Goal: Task Accomplishment & Management: Manage account settings

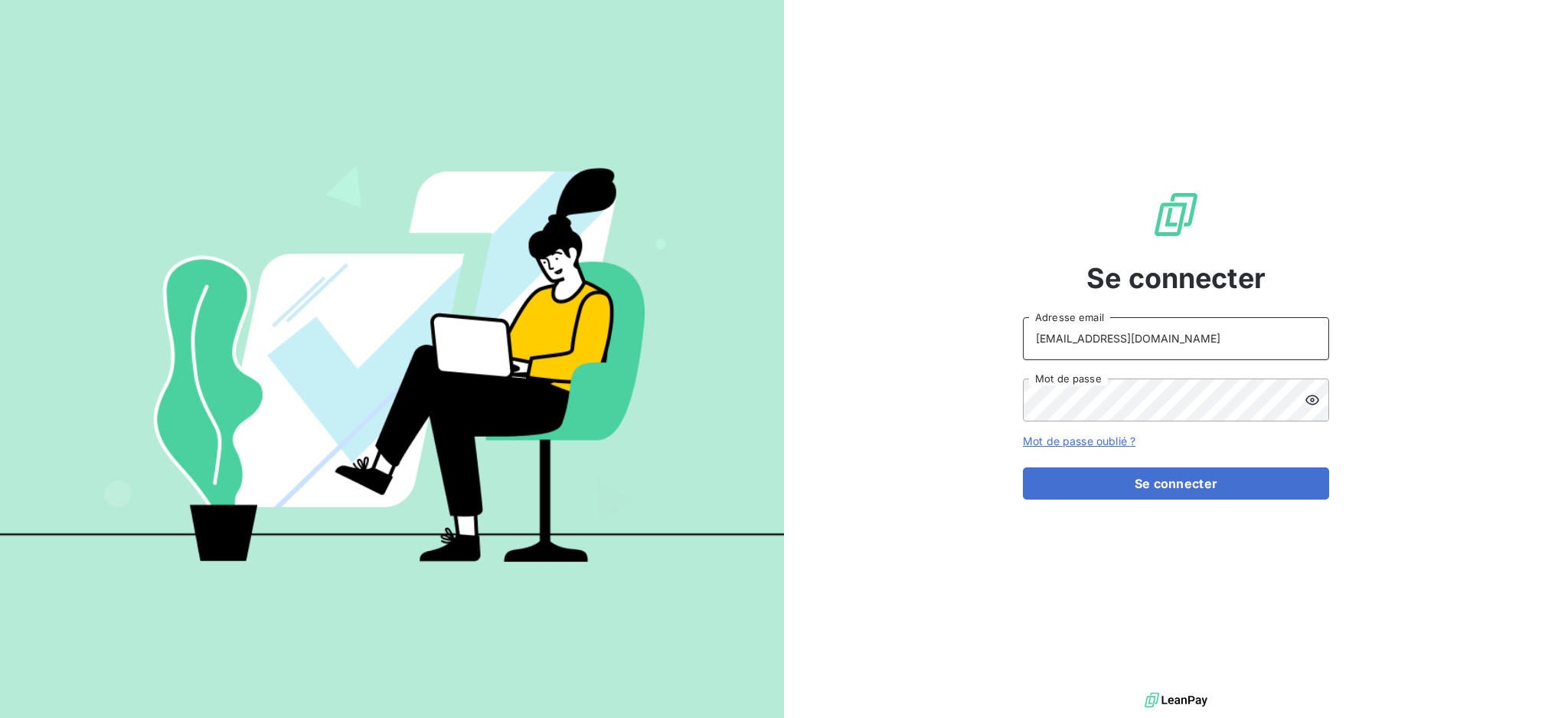
click at [1158, 339] on input "[EMAIL_ADDRESS][DOMAIN_NAME]" at bounding box center [1177, 339] width 307 height 43
type input "[EMAIL_ADDRESS][DOMAIN_NAME]"
click at [1133, 490] on button "Se connecter" at bounding box center [1177, 483] width 307 height 32
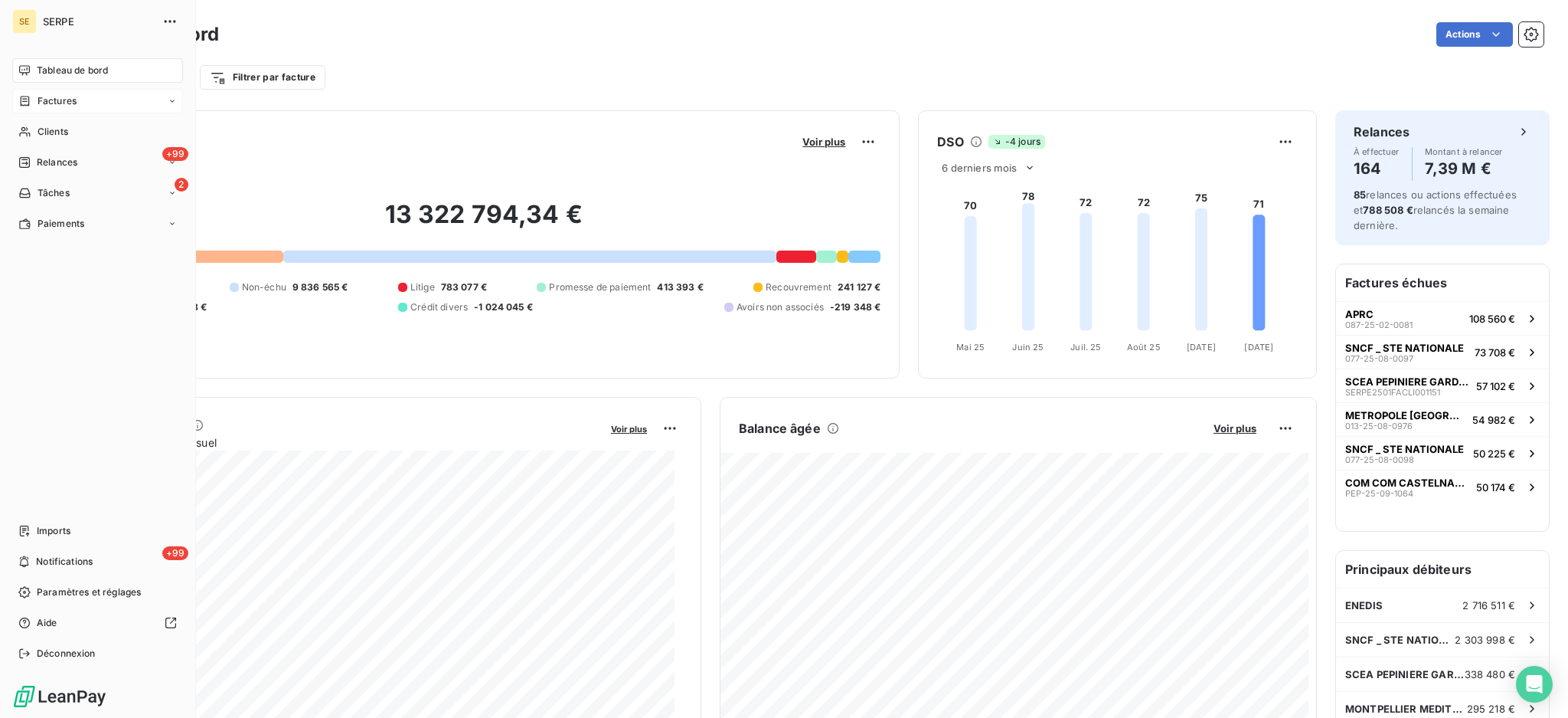
click at [55, 102] on span "Factures" at bounding box center [57, 101] width 39 height 14
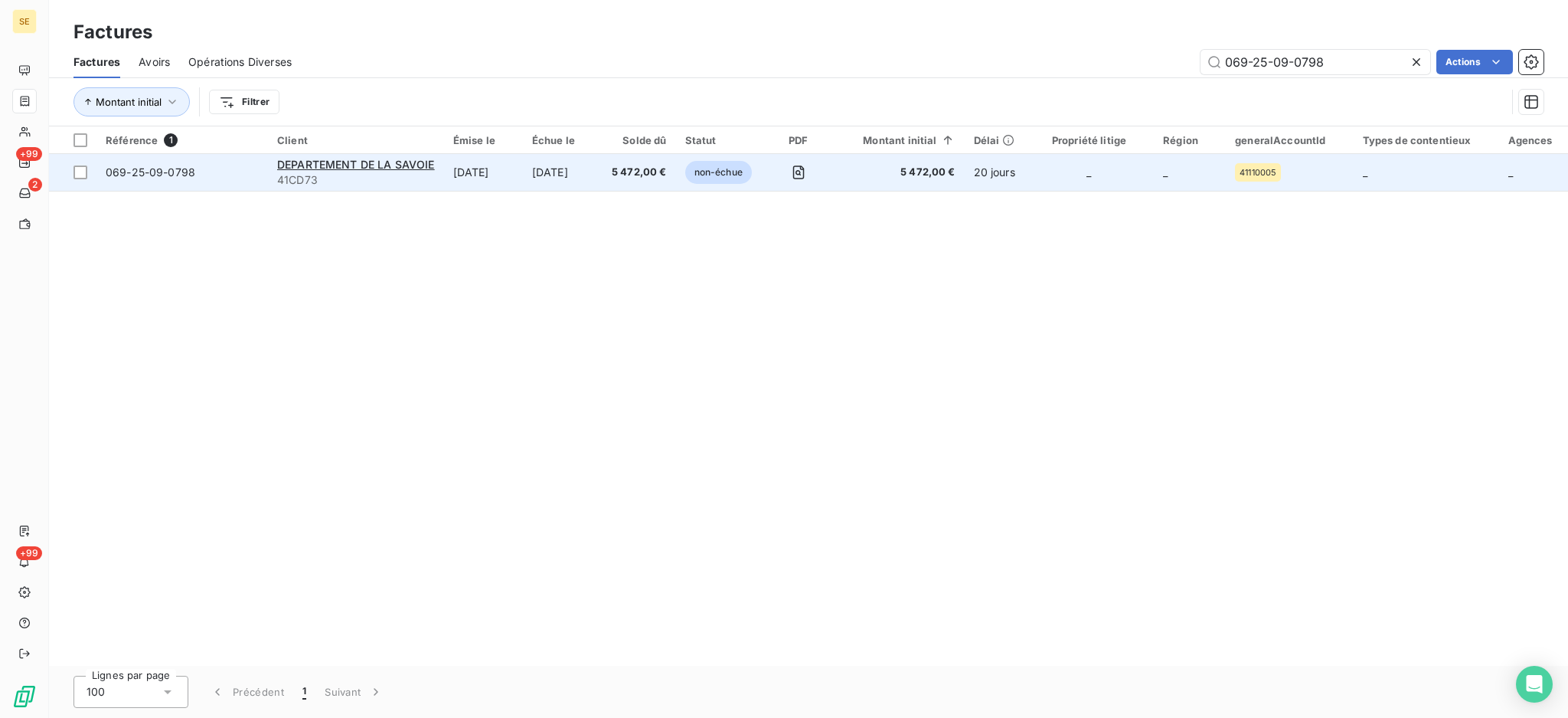
type input "069-25-09-0798"
click at [382, 171] on div "DEPARTEMENT DE LA SAVOIE" at bounding box center [356, 165] width 157 height 16
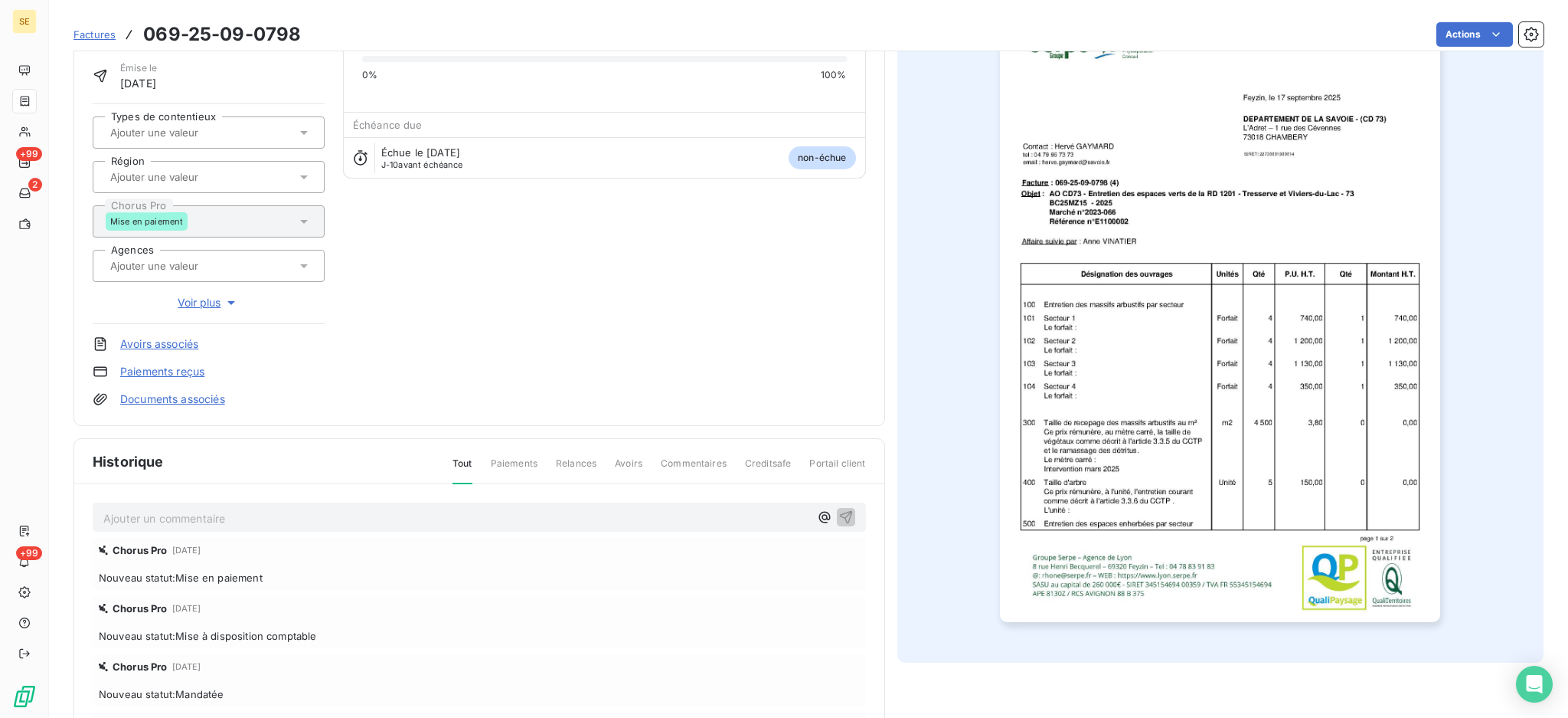
scroll to position [203, 0]
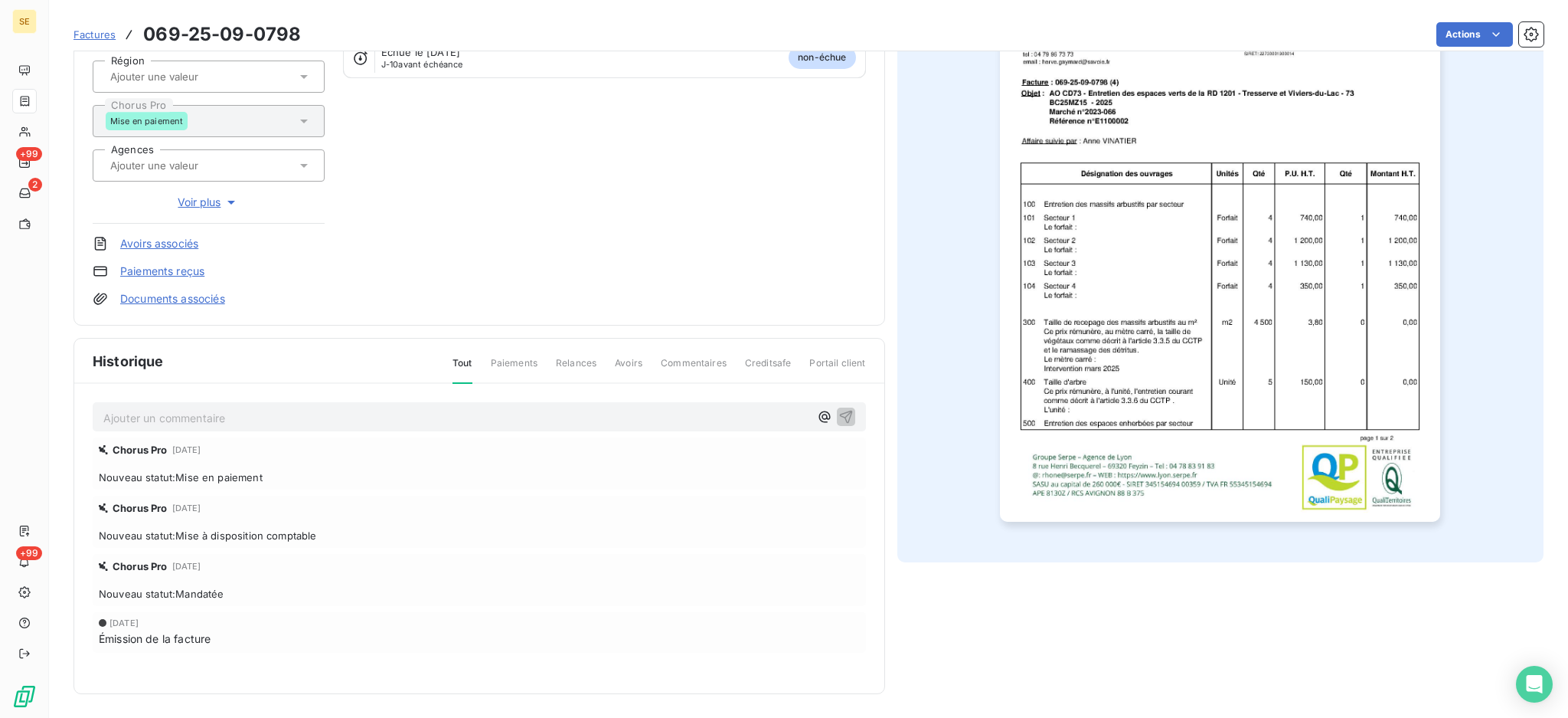
click at [1198, 409] on img "button" at bounding box center [1220, 210] width 440 height 623
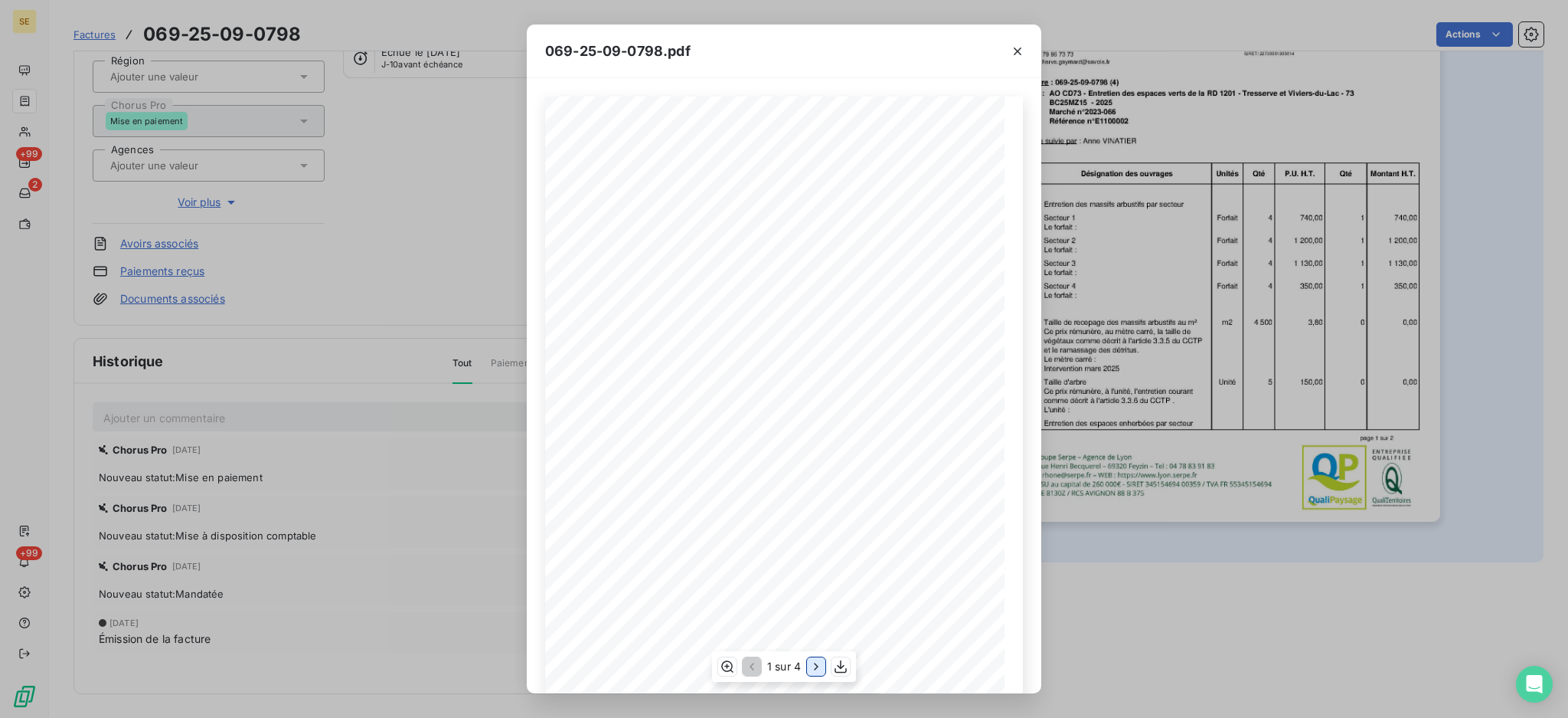
click at [819, 663] on icon "button" at bounding box center [816, 667] width 15 height 16
click at [819, 663] on icon "button" at bounding box center [817, 667] width 15 height 16
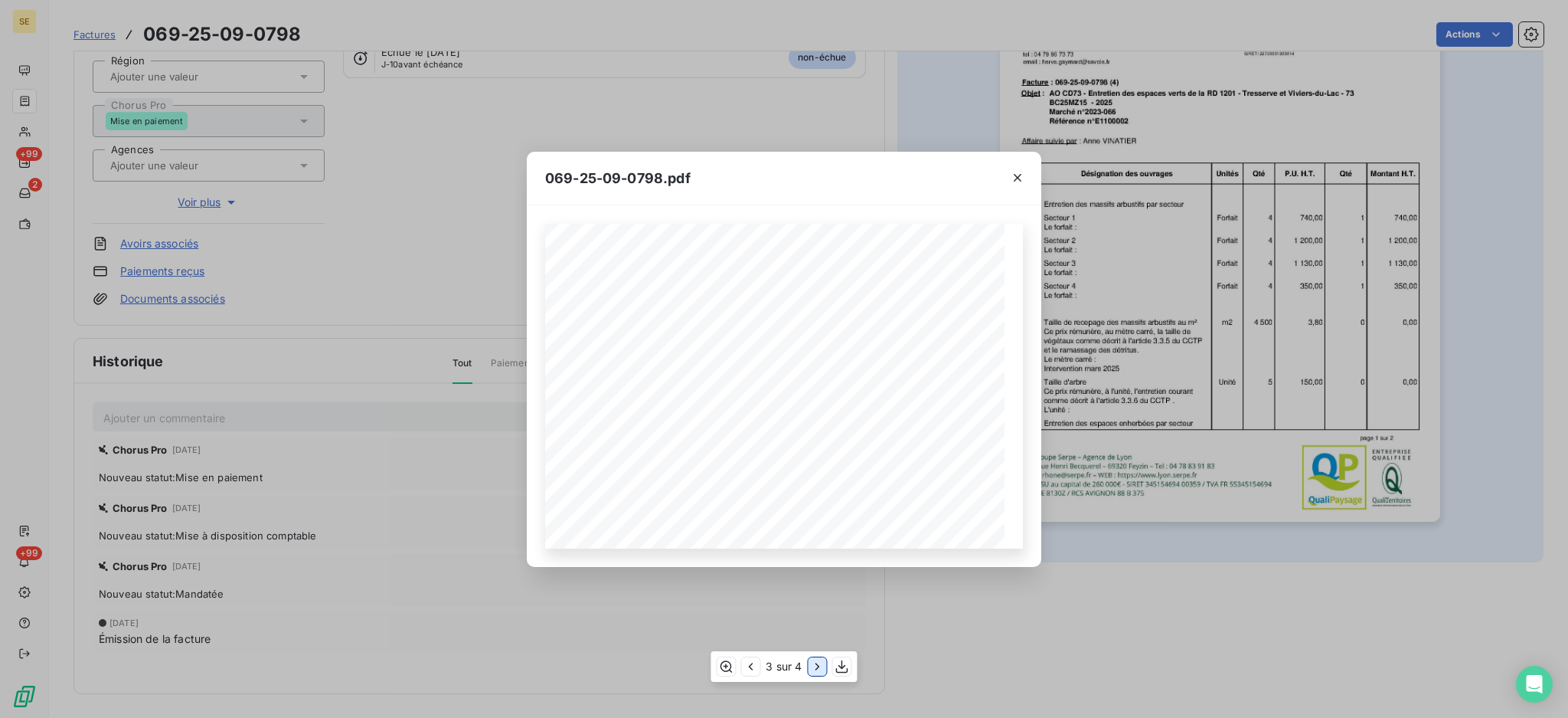
click at [819, 663] on icon "button" at bounding box center [817, 667] width 15 height 16
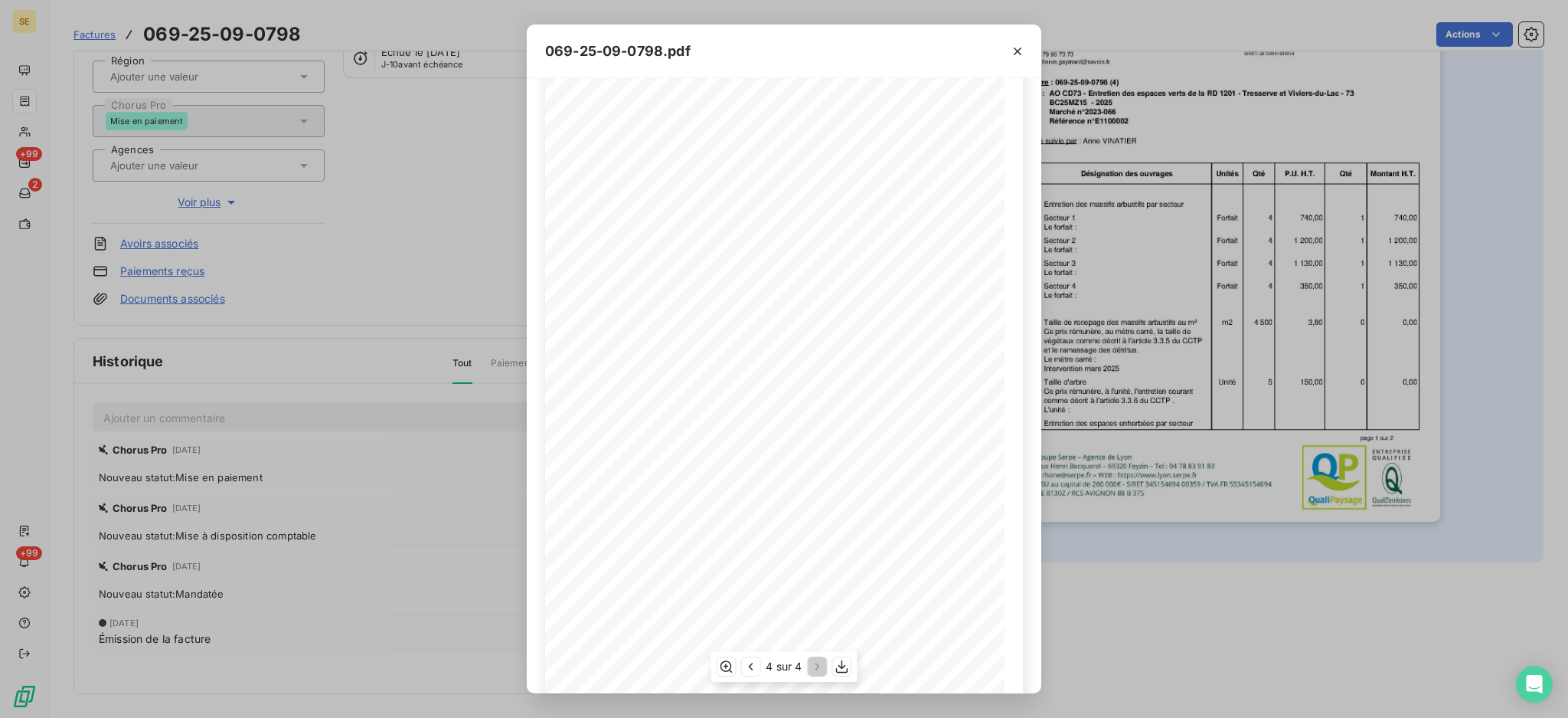
scroll to position [71, 0]
click at [722, 661] on icon "button" at bounding box center [726, 667] width 15 height 16
click at [1014, 55] on icon "button" at bounding box center [1018, 51] width 15 height 16
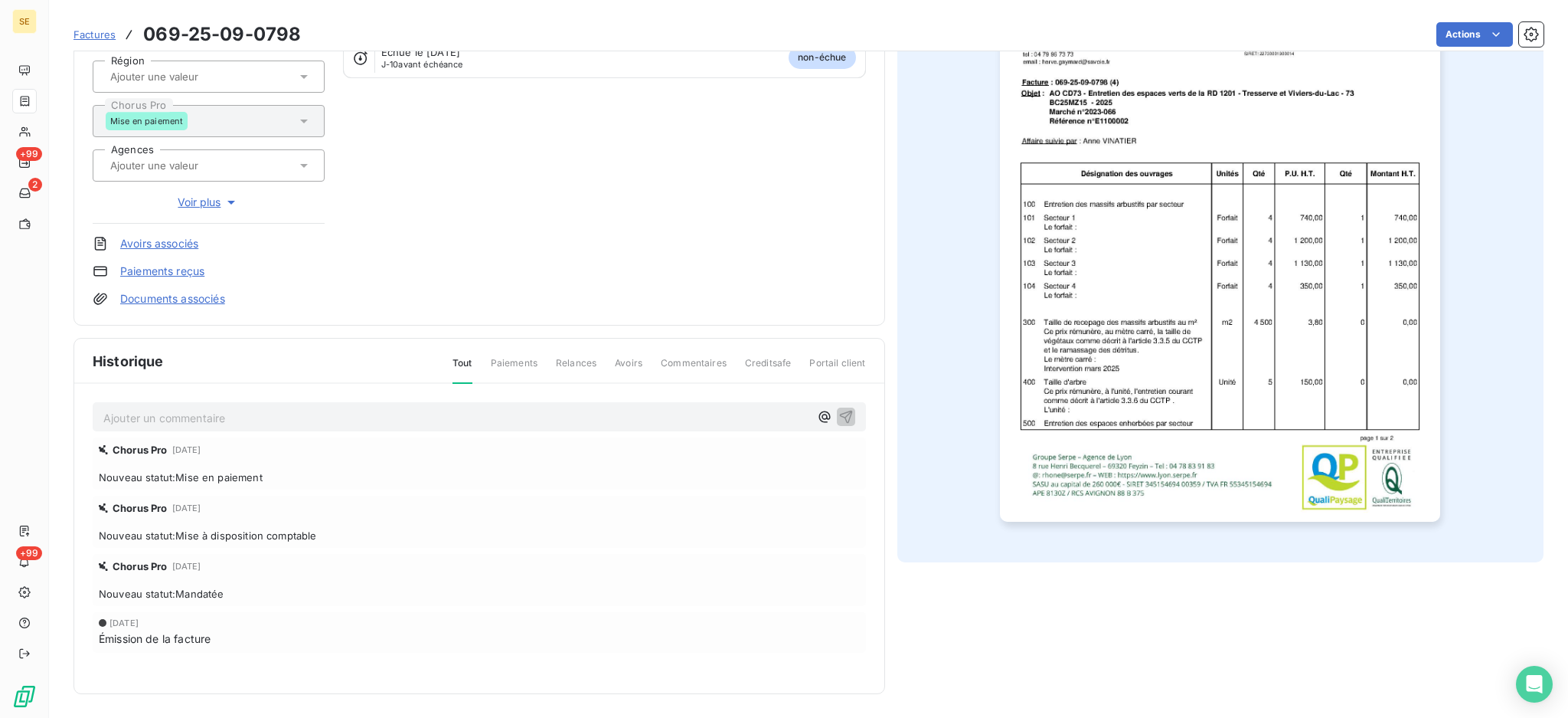
scroll to position [0, 0]
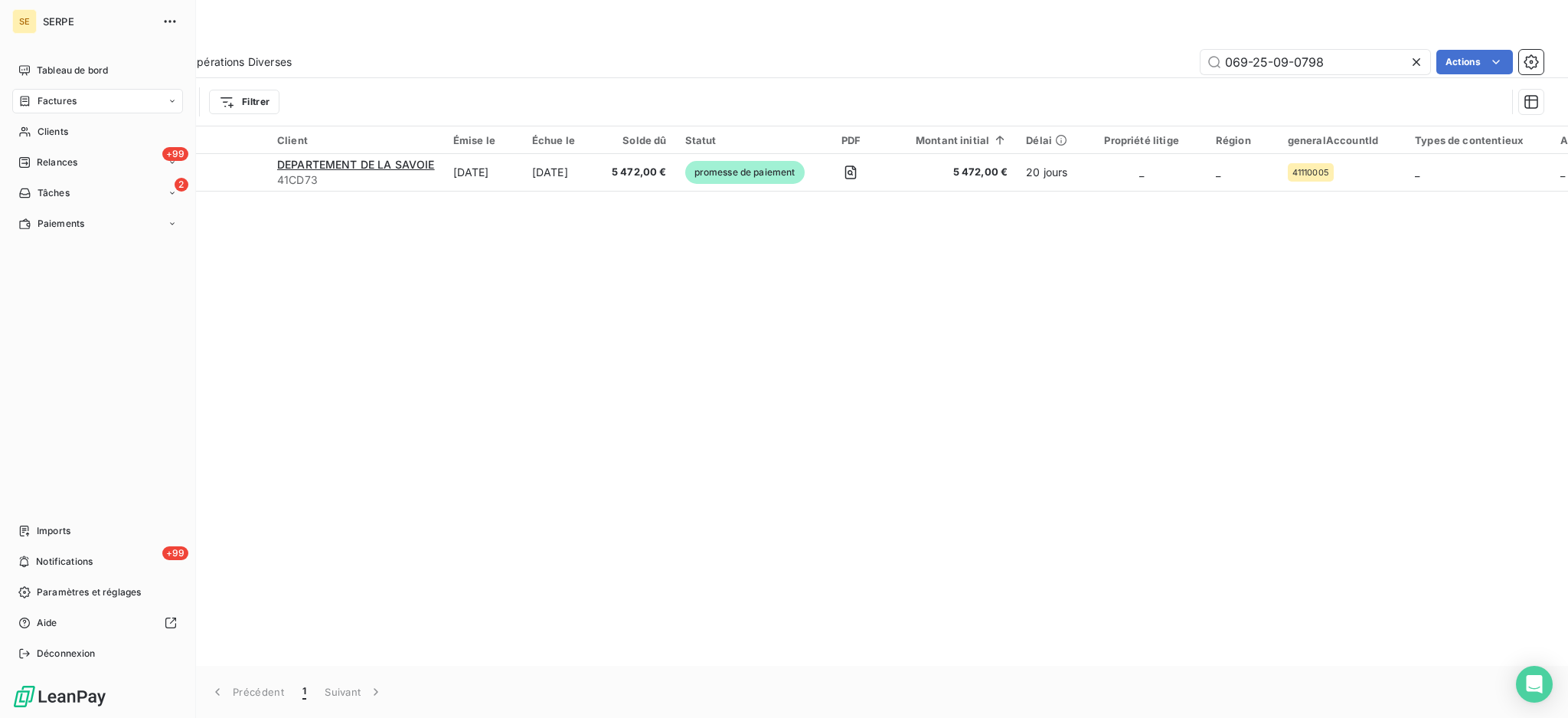
click at [55, 109] on div "Factures" at bounding box center [97, 101] width 170 height 24
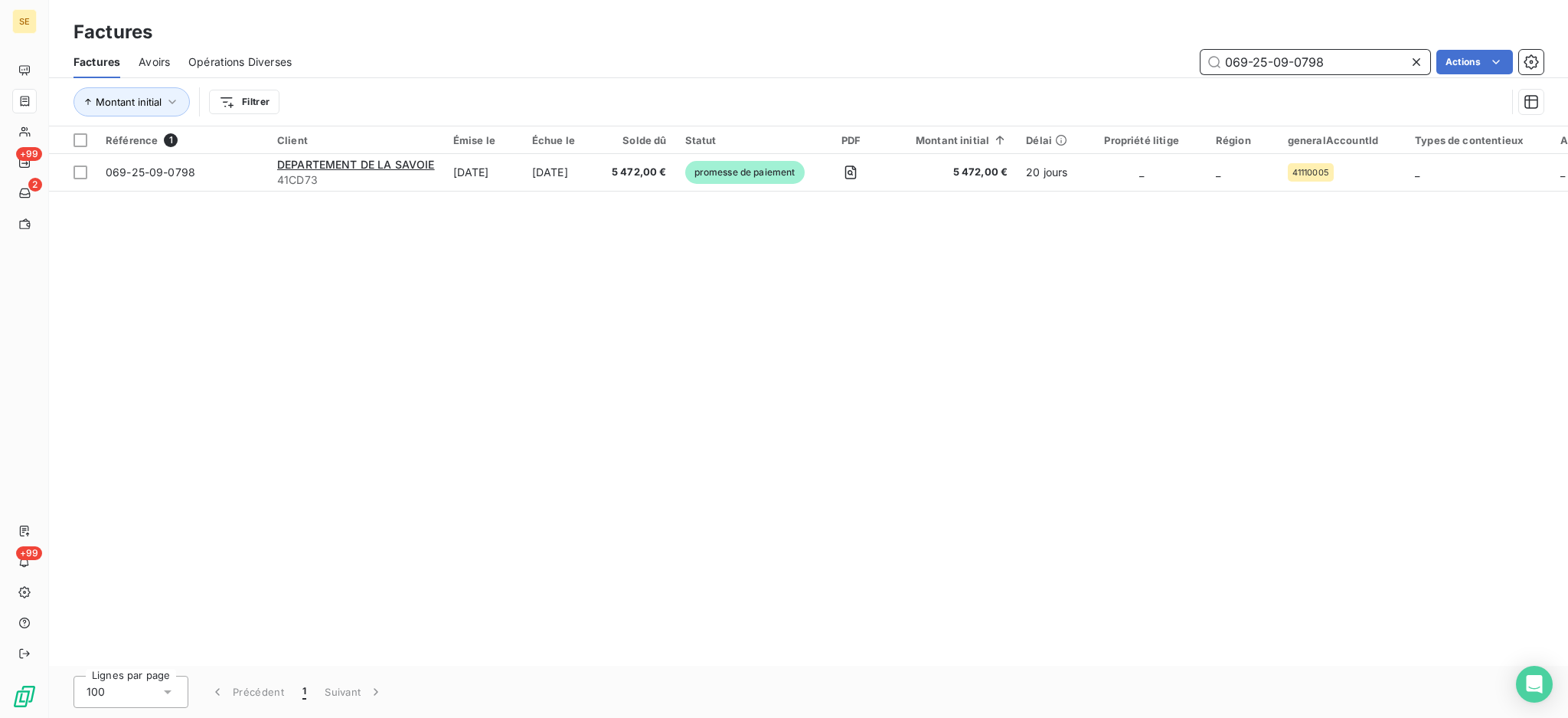
drag, startPoint x: 1343, startPoint y: 62, endPoint x: 908, endPoint y: 51, distance: 435.1
click at [932, 58] on div "069-25-09-0798 Actions" at bounding box center [926, 62] width 1234 height 24
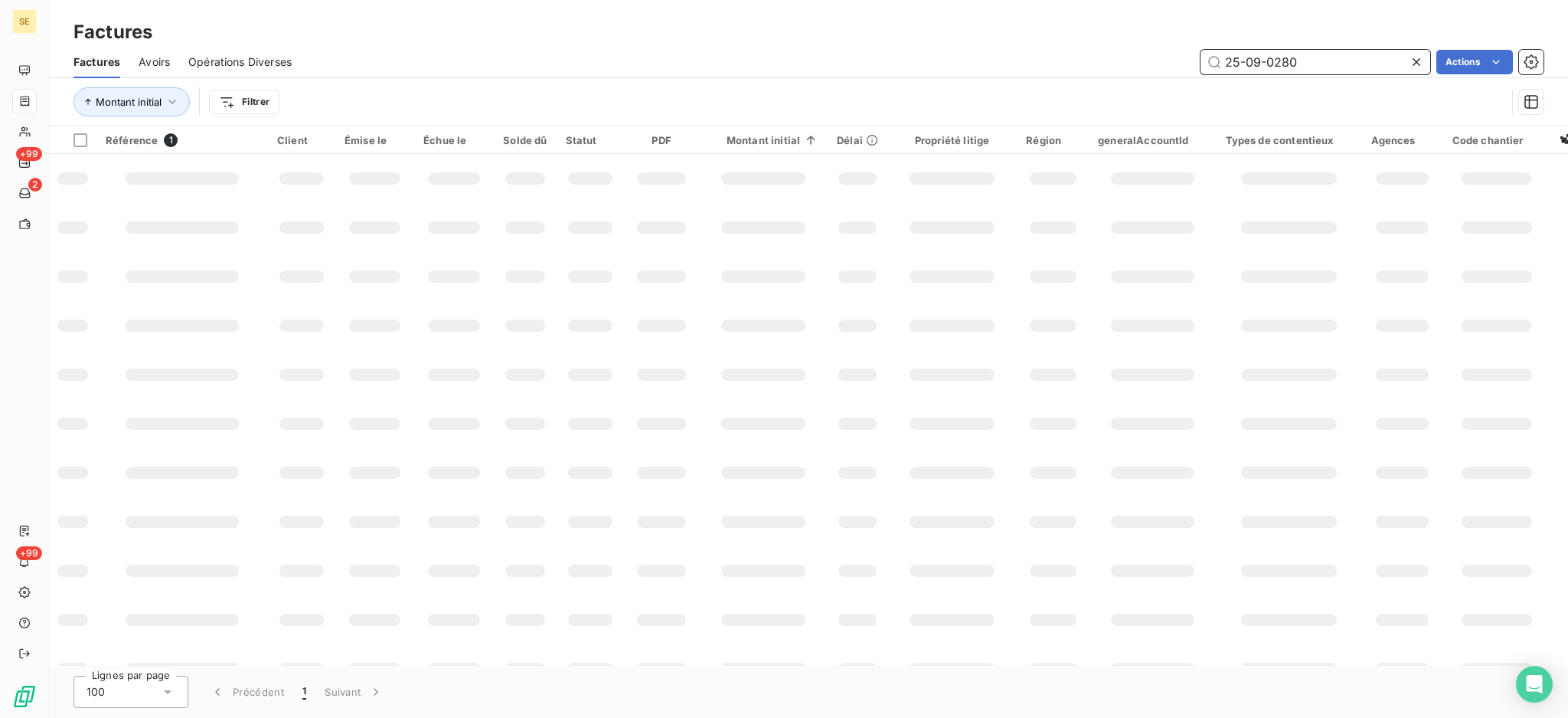
type input "25-09-0280"
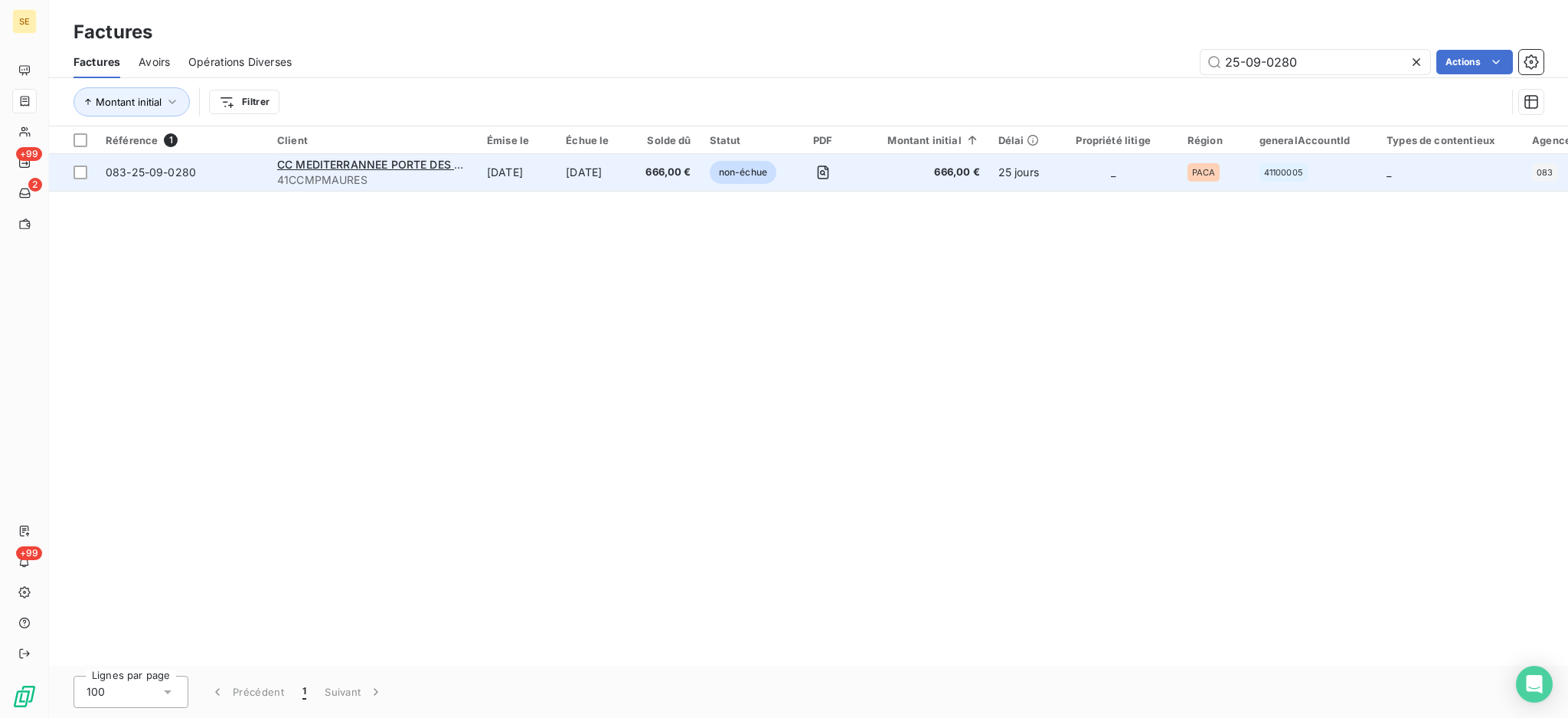
click at [383, 172] on span "41CCMPMAURES" at bounding box center [373, 180] width 192 height 16
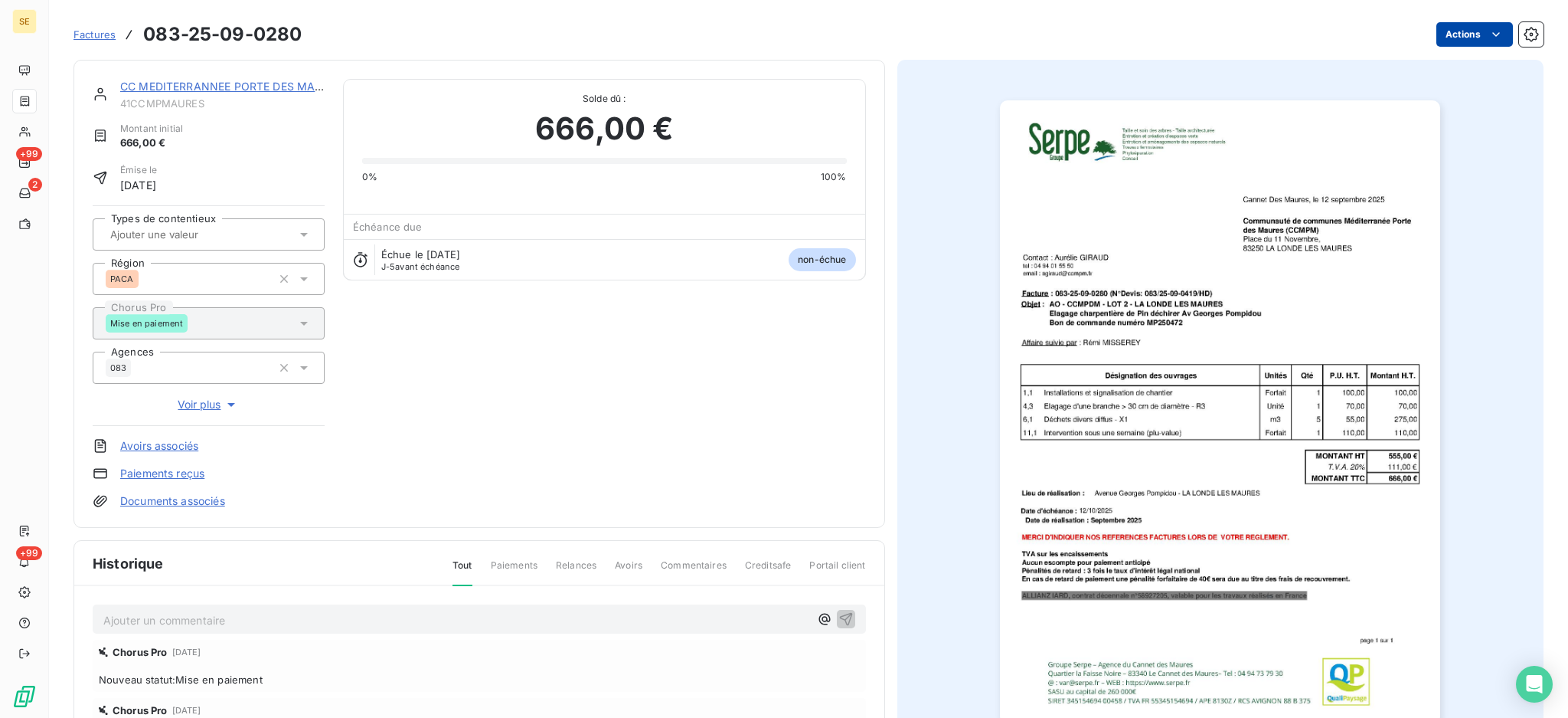
click at [1446, 23] on html "SE +99 2 +99 Factures 083-25-09-0280 Actions CC MEDITERRANNEE PORTE DES MAURES …" at bounding box center [784, 359] width 1568 height 718
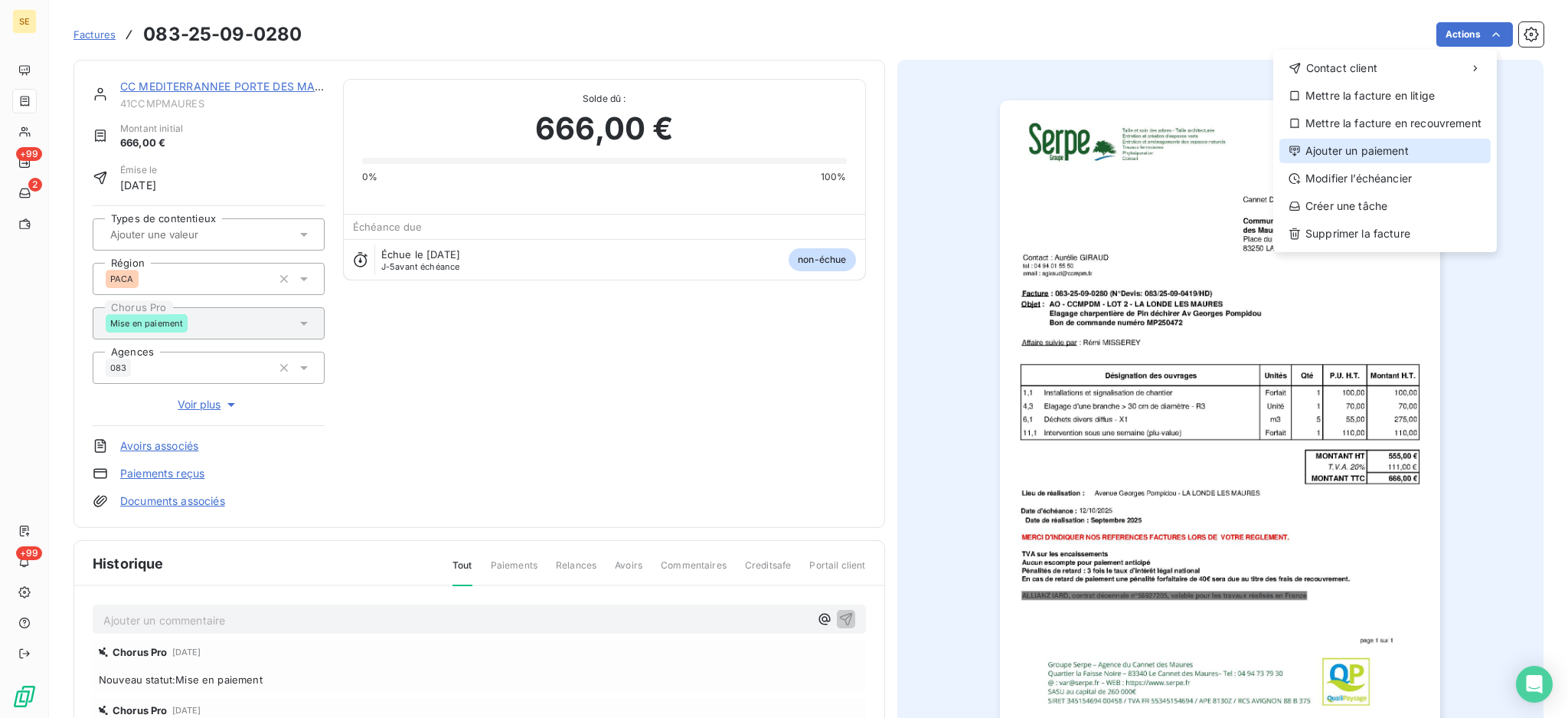
click at [1425, 148] on div "Ajouter un paiement" at bounding box center [1385, 151] width 211 height 24
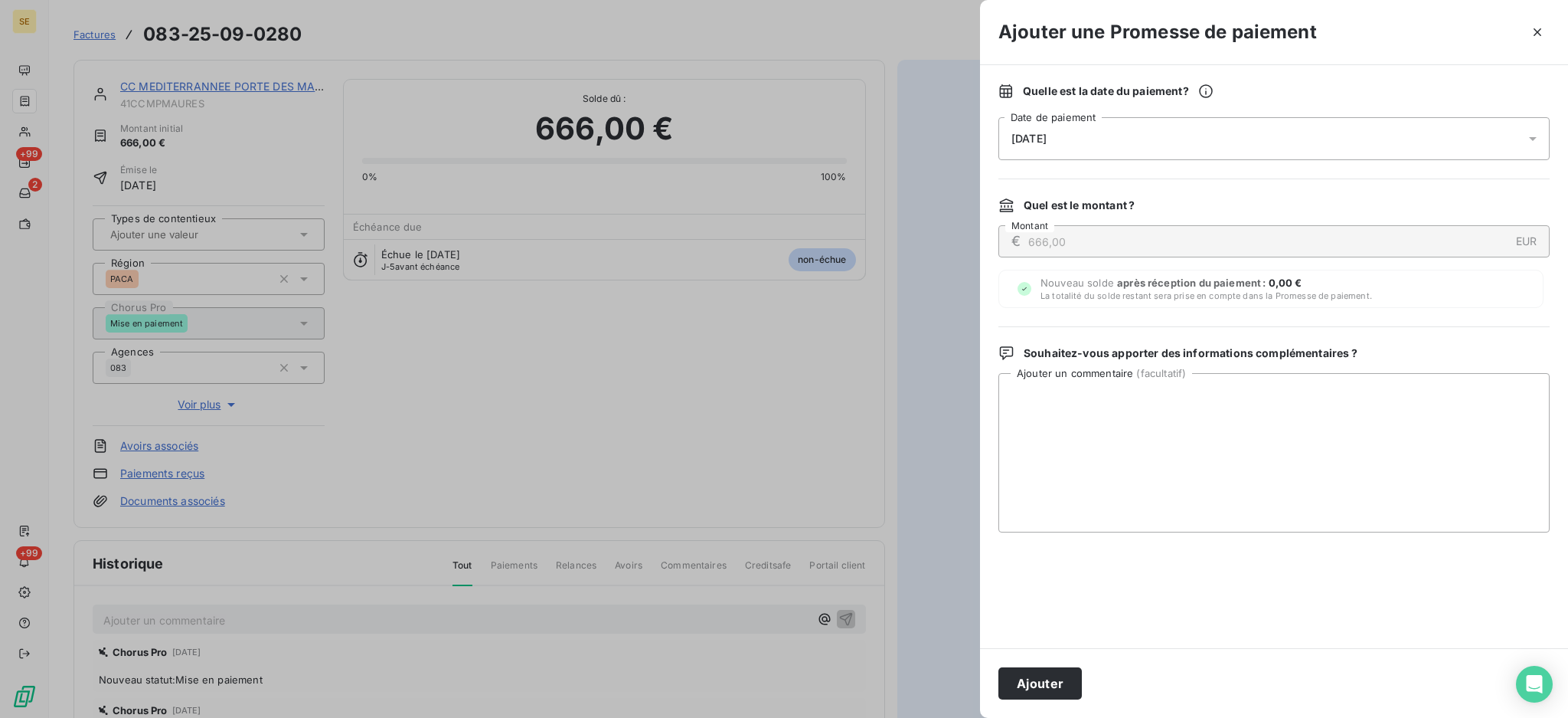
drag, startPoint x: 1534, startPoint y: 135, endPoint x: 1491, endPoint y: 168, distance: 54.2
click at [1534, 134] on icon at bounding box center [1533, 139] width 15 height 16
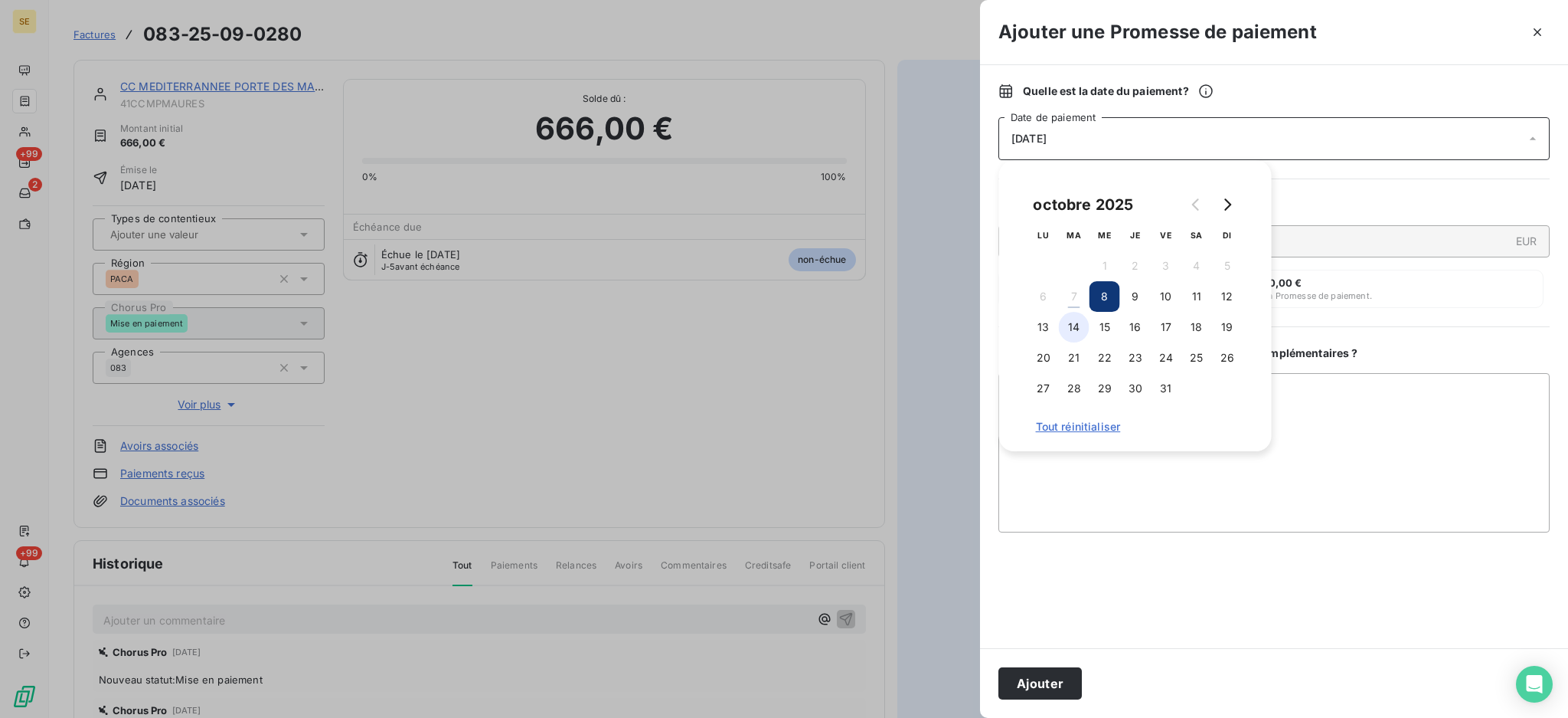
click at [1066, 326] on button "14" at bounding box center [1075, 327] width 31 height 31
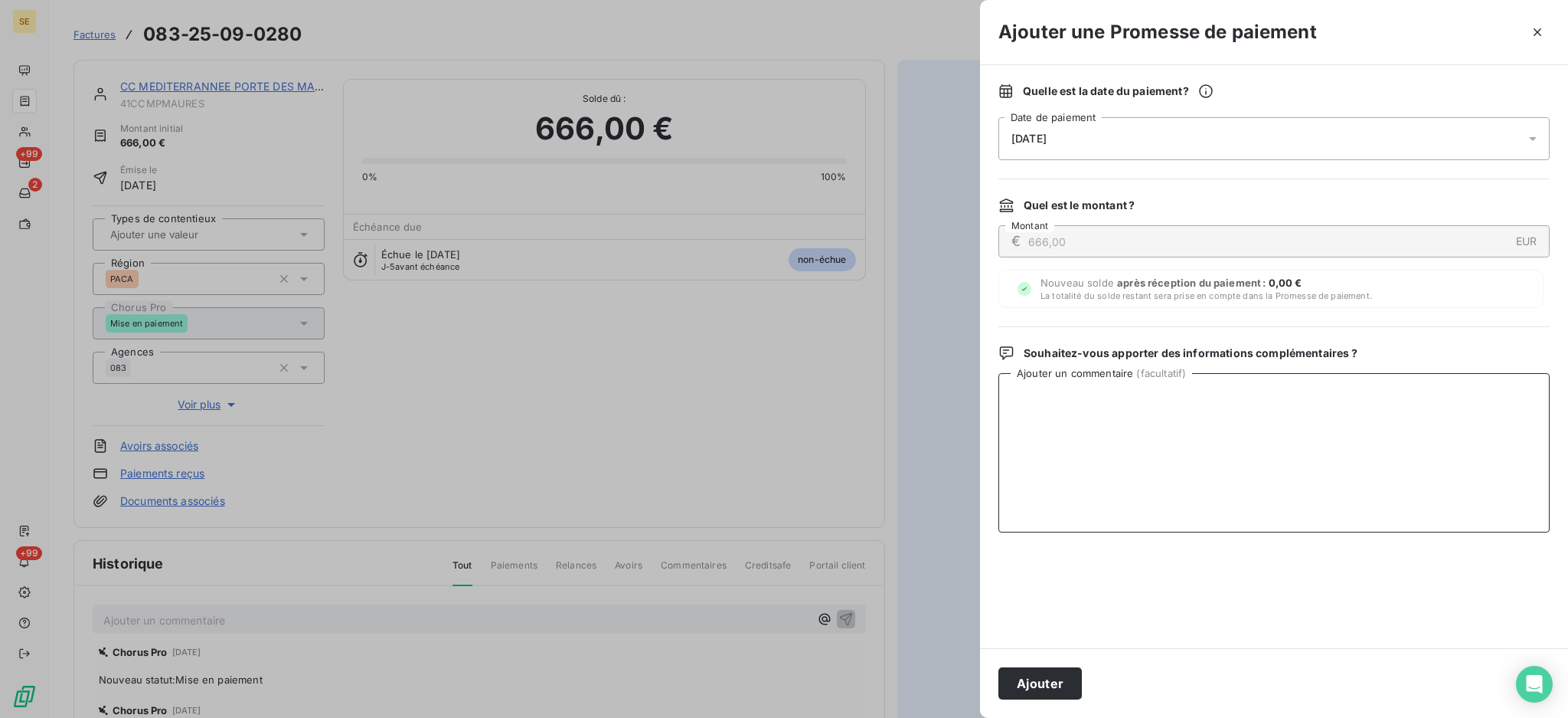
click at [1356, 417] on textarea "Ajouter un commentaire ( facultatif )" at bounding box center [1274, 452] width 551 height 159
paste textarea "TDB - Virt reçu le 07/10"
type textarea "TDB - Virt reçu le 07/10"
click at [1039, 680] on button "Ajouter" at bounding box center [1040, 683] width 83 height 32
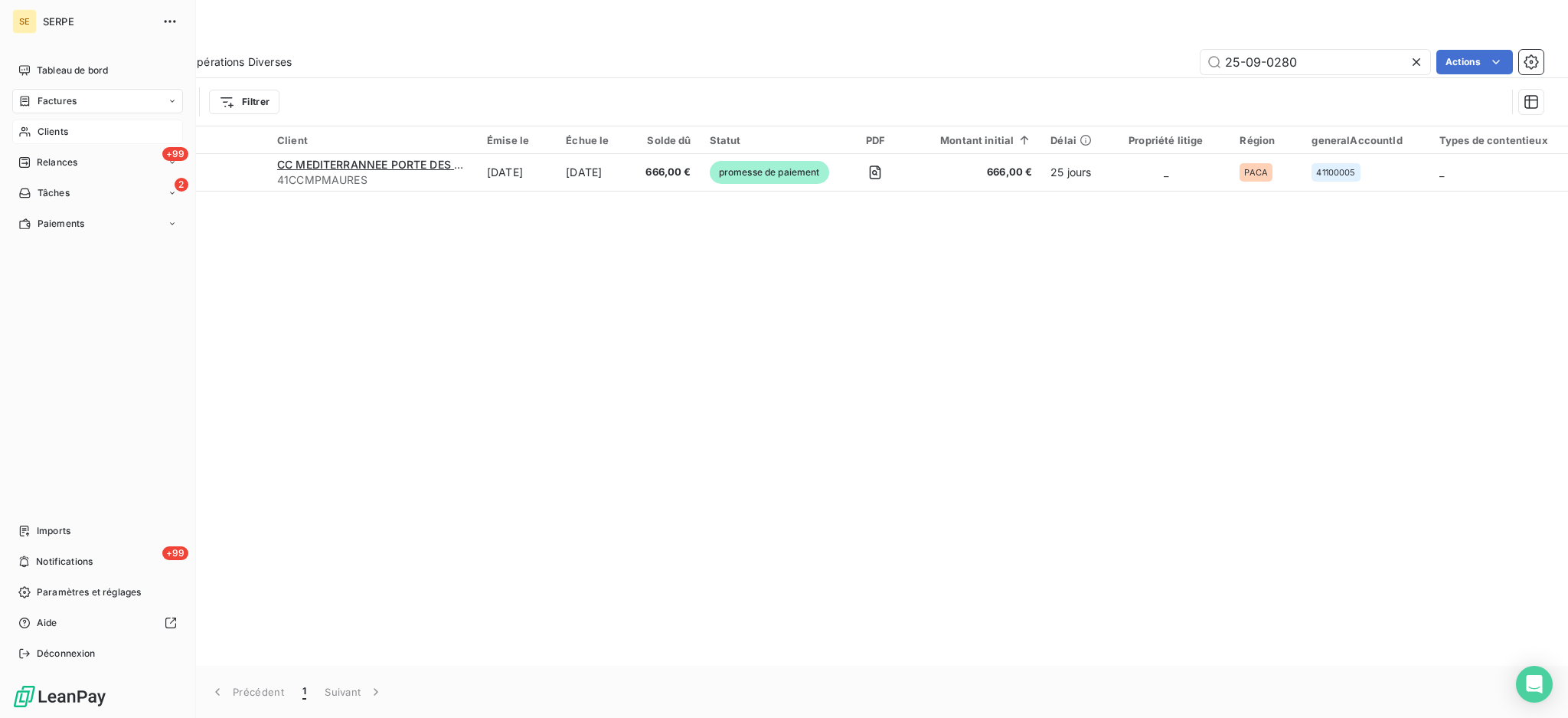
click at [44, 122] on div "Clients" at bounding box center [97, 131] width 170 height 24
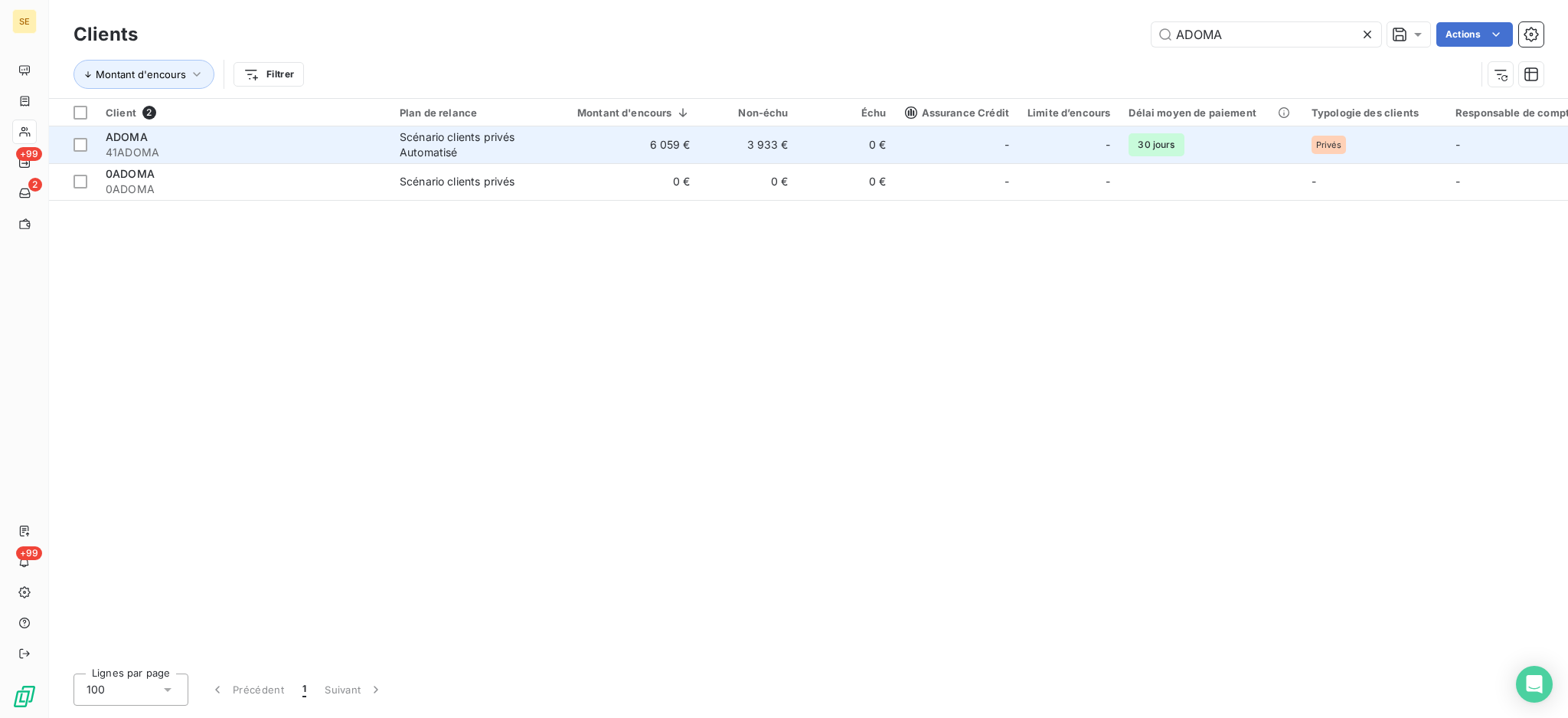
type input "ADOMA"
click at [597, 153] on td "6 059 €" at bounding box center [625, 144] width 150 height 37
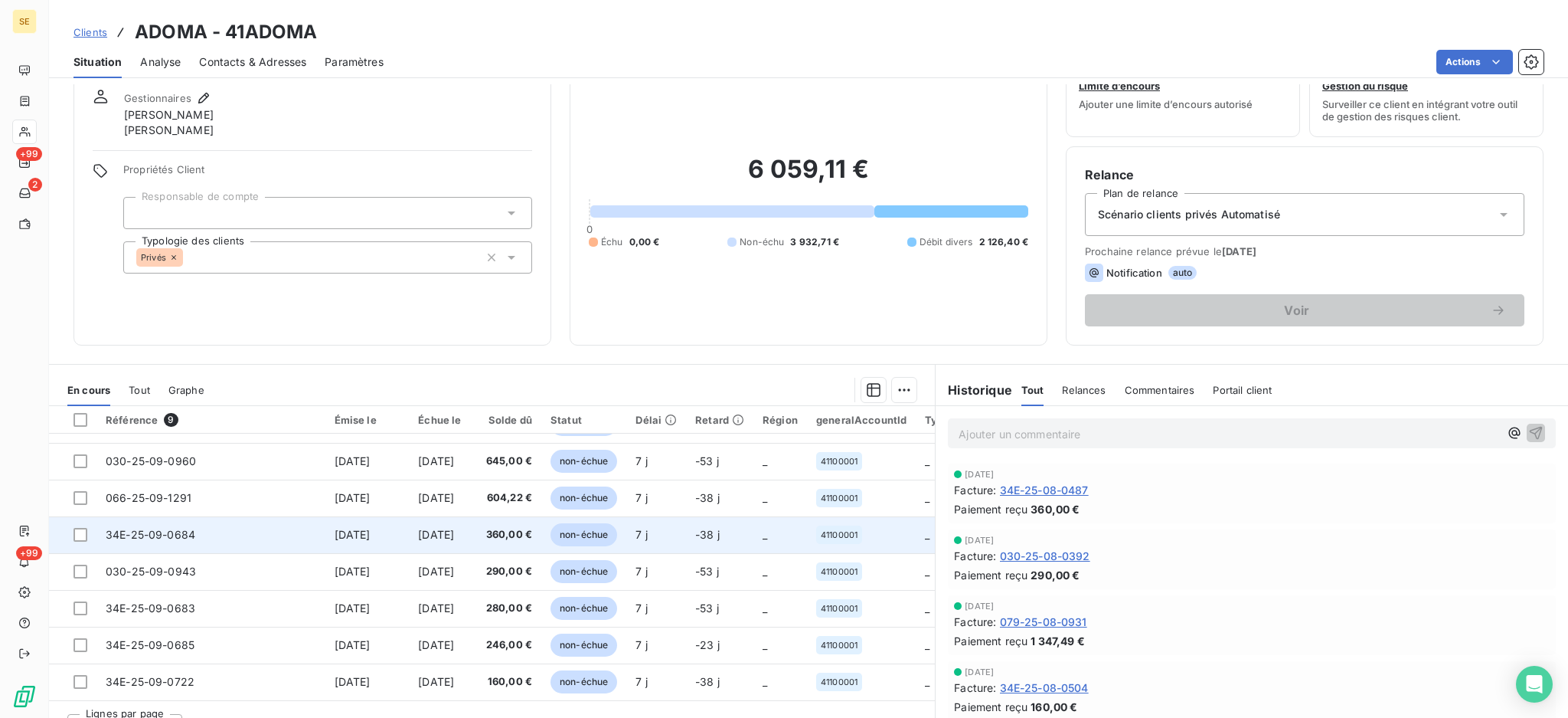
scroll to position [82, 0]
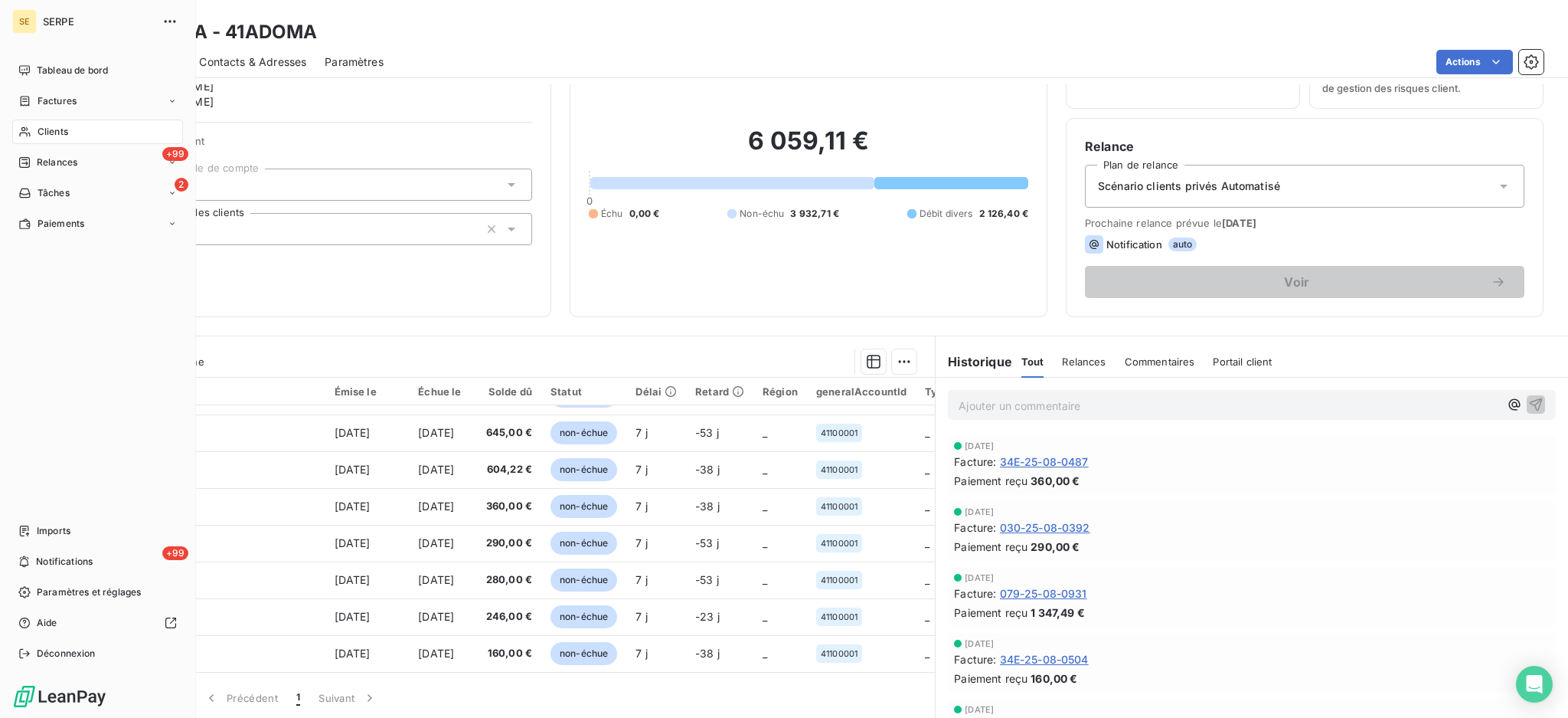
drag, startPoint x: 37, startPoint y: 123, endPoint x: 91, endPoint y: 122, distance: 54.0
click at [37, 123] on div "Clients" at bounding box center [97, 131] width 170 height 24
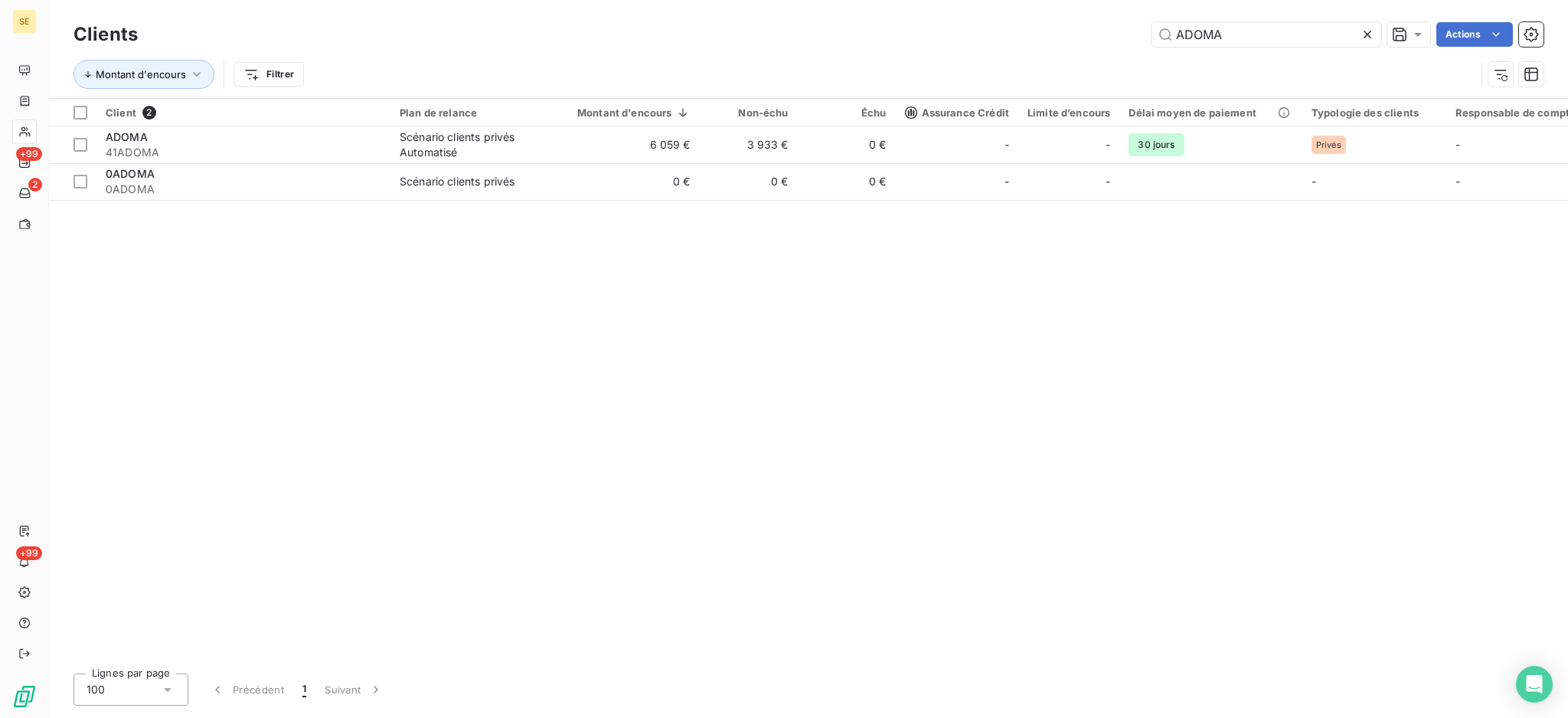
drag, startPoint x: 1221, startPoint y: 31, endPoint x: 1078, endPoint y: 45, distance: 143.7
click at [1107, 49] on div "Clients ADOMA Actions" at bounding box center [808, 34] width 1470 height 32
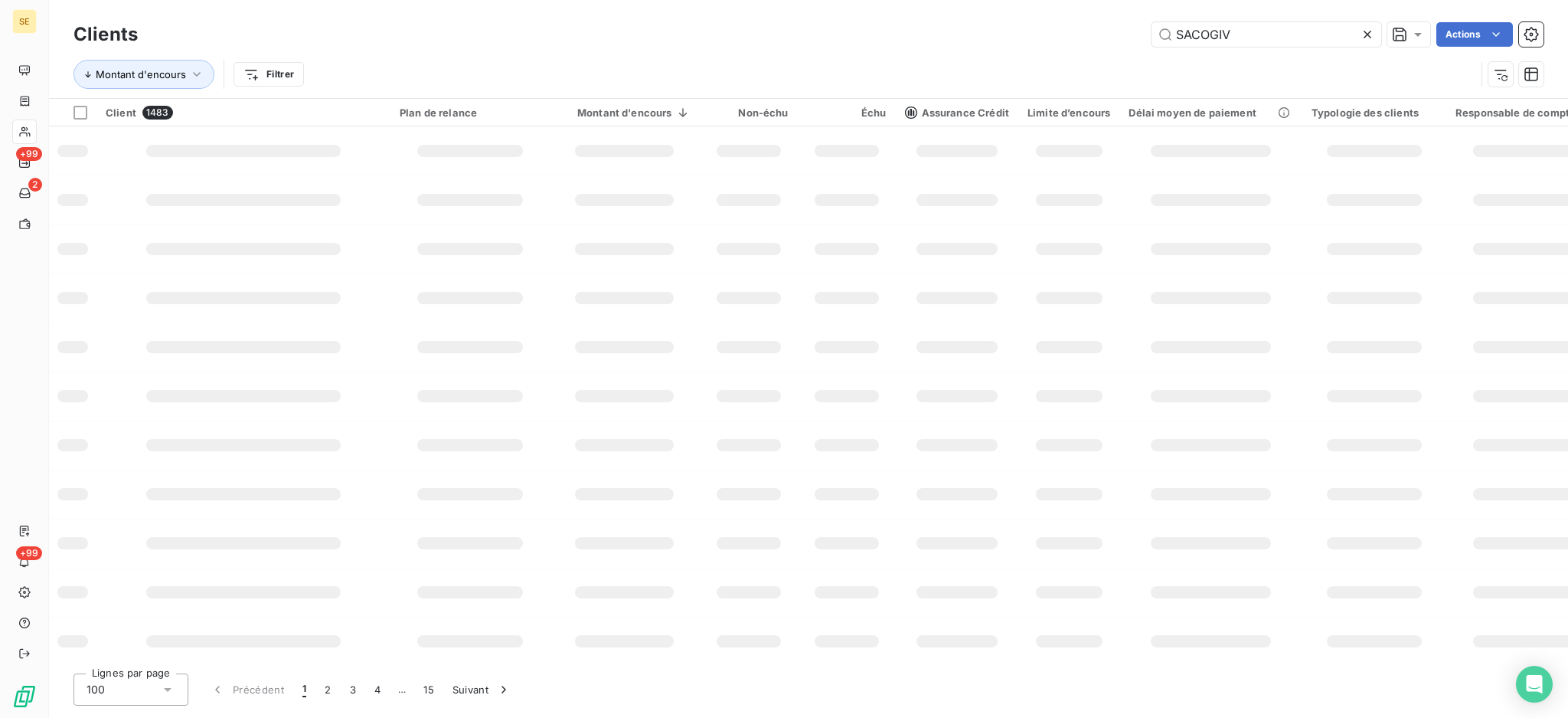
type input "SACOGIV"
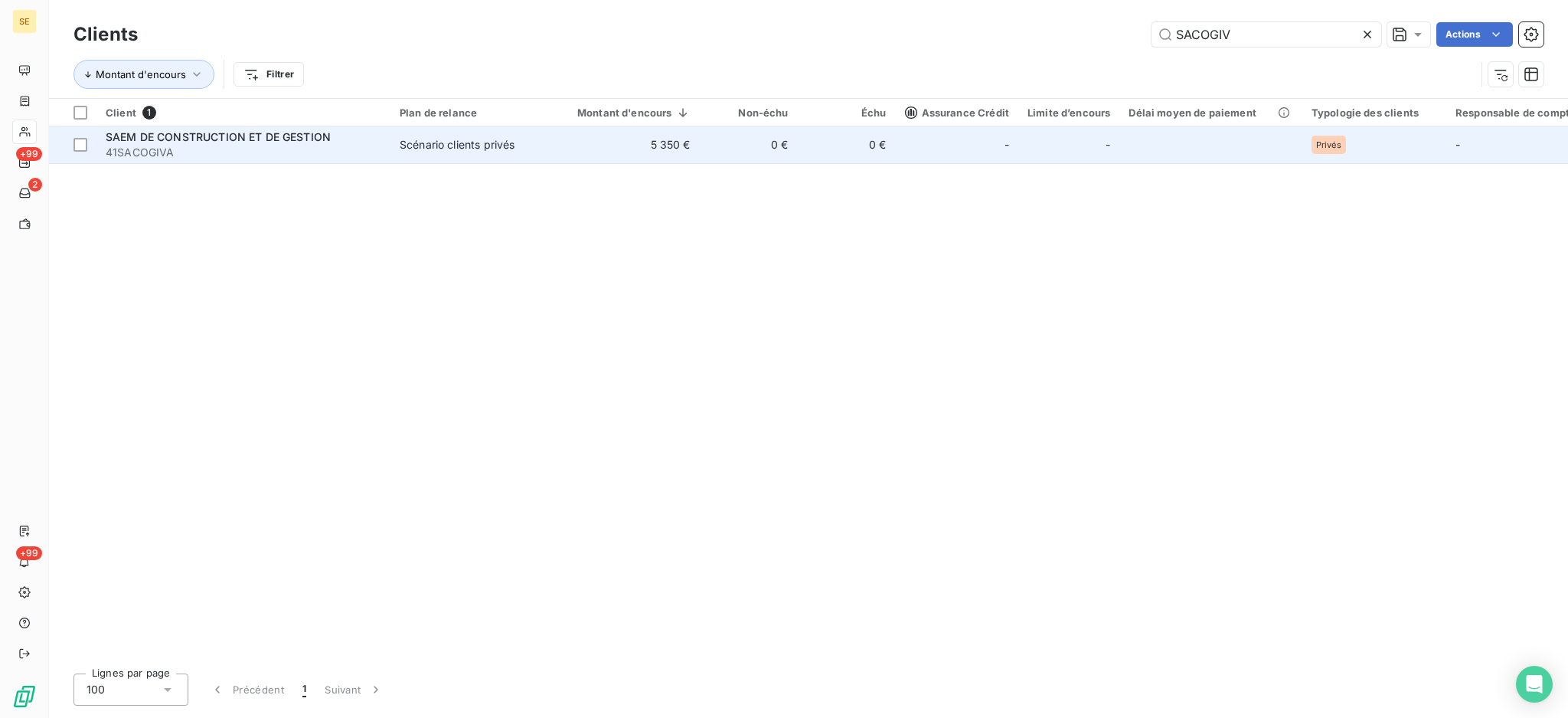
click at [376, 144] on span "41SACOGIVA" at bounding box center [244, 152] width 276 height 16
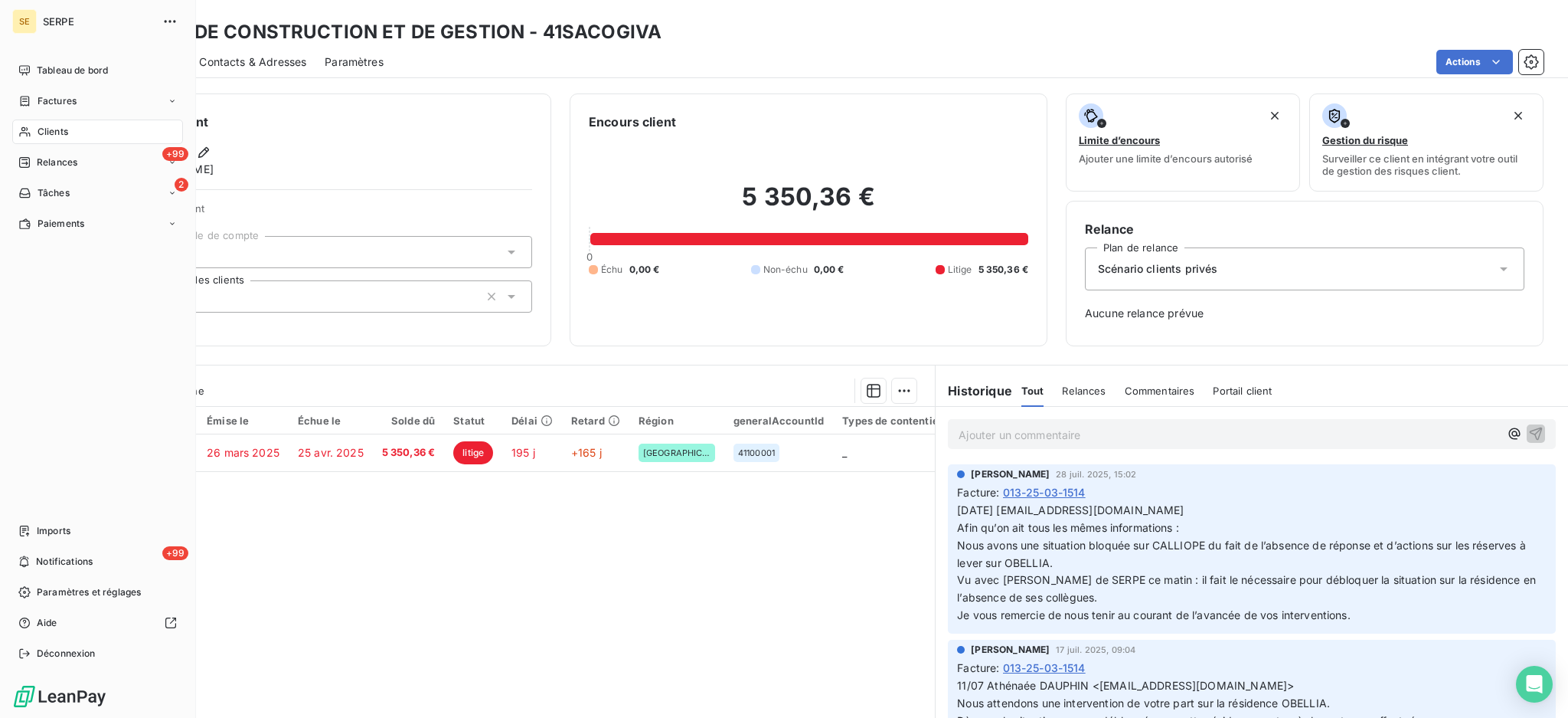
click at [46, 134] on span "Clients" at bounding box center [53, 131] width 31 height 14
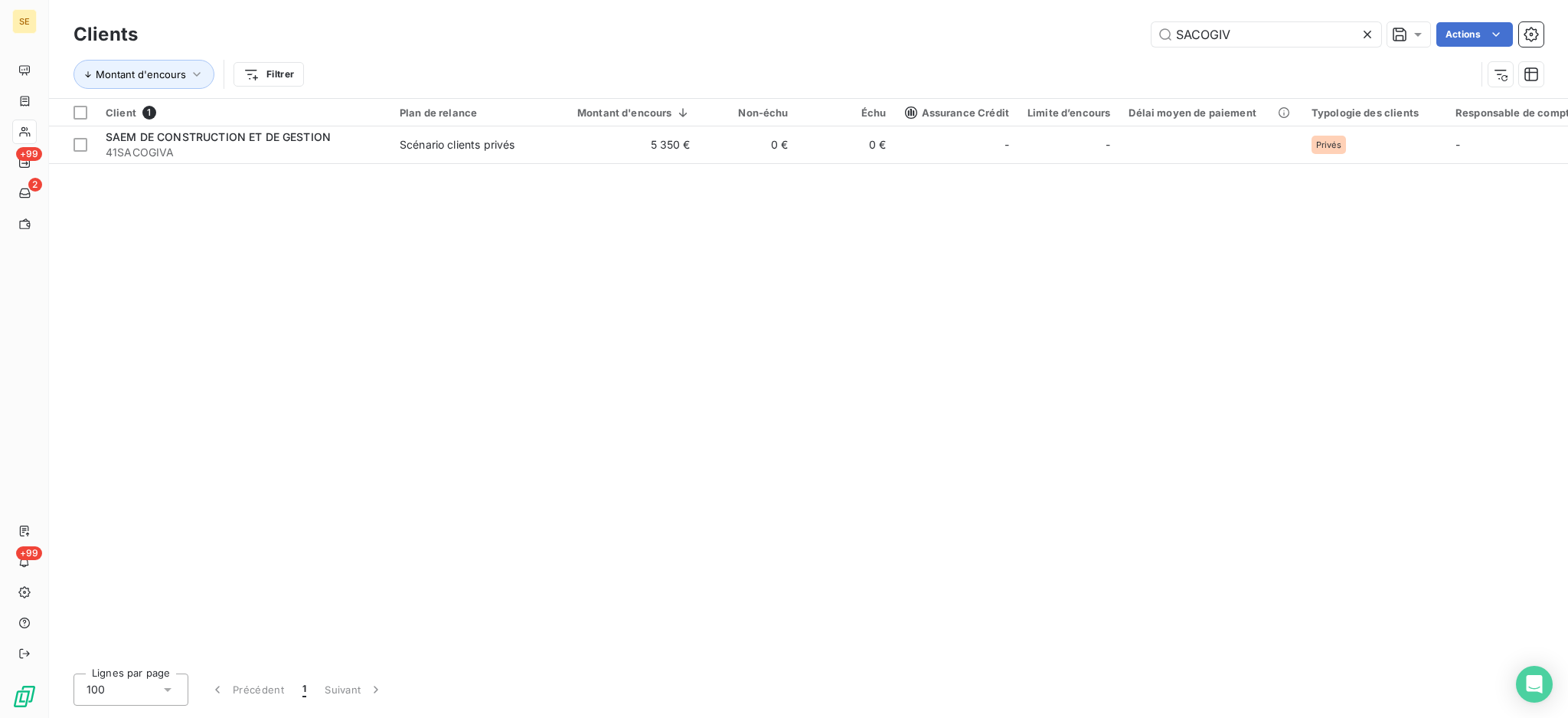
drag, startPoint x: 1288, startPoint y: 24, endPoint x: 1076, endPoint y: 40, distance: 212.6
click at [1076, 40] on div "SACOGIV Actions" at bounding box center [850, 34] width 1388 height 24
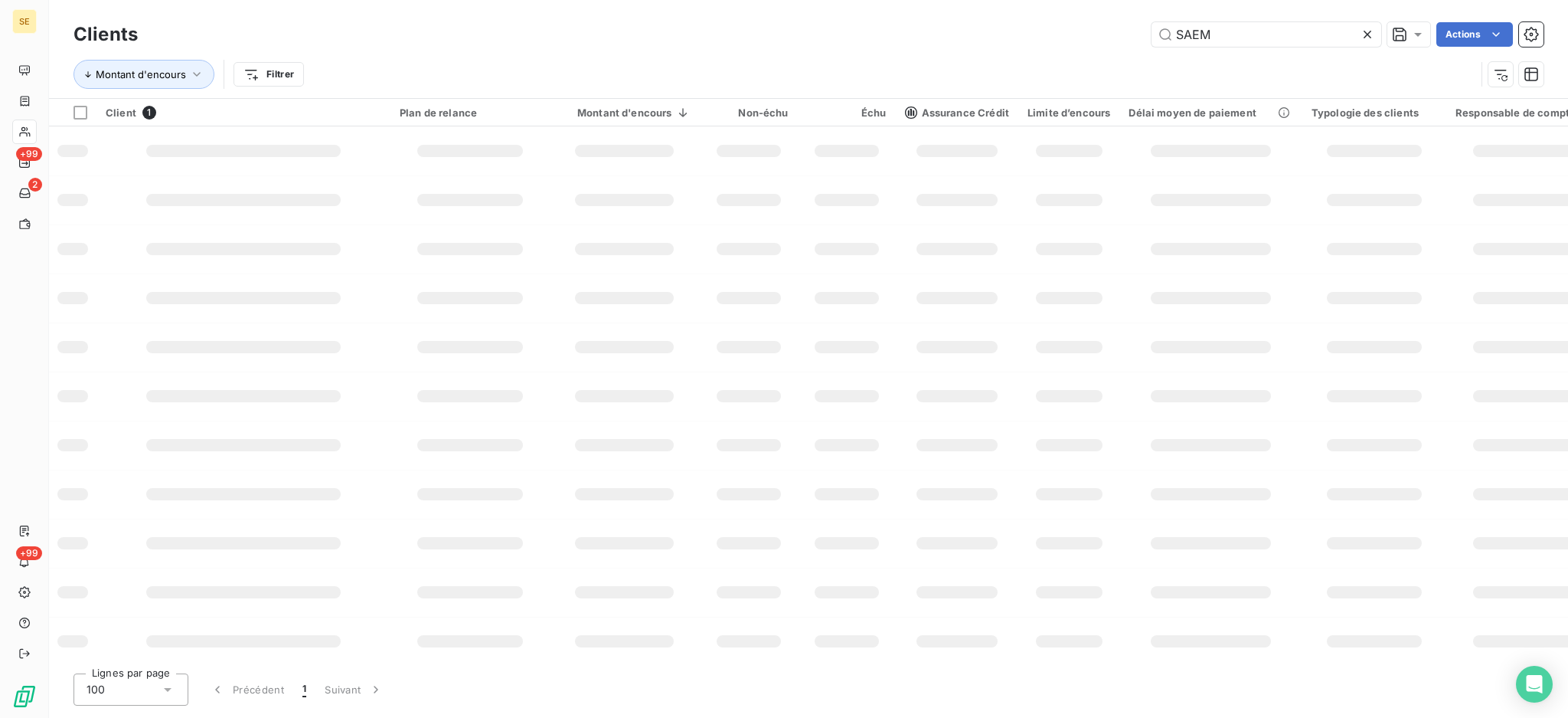
type input "SAEM"
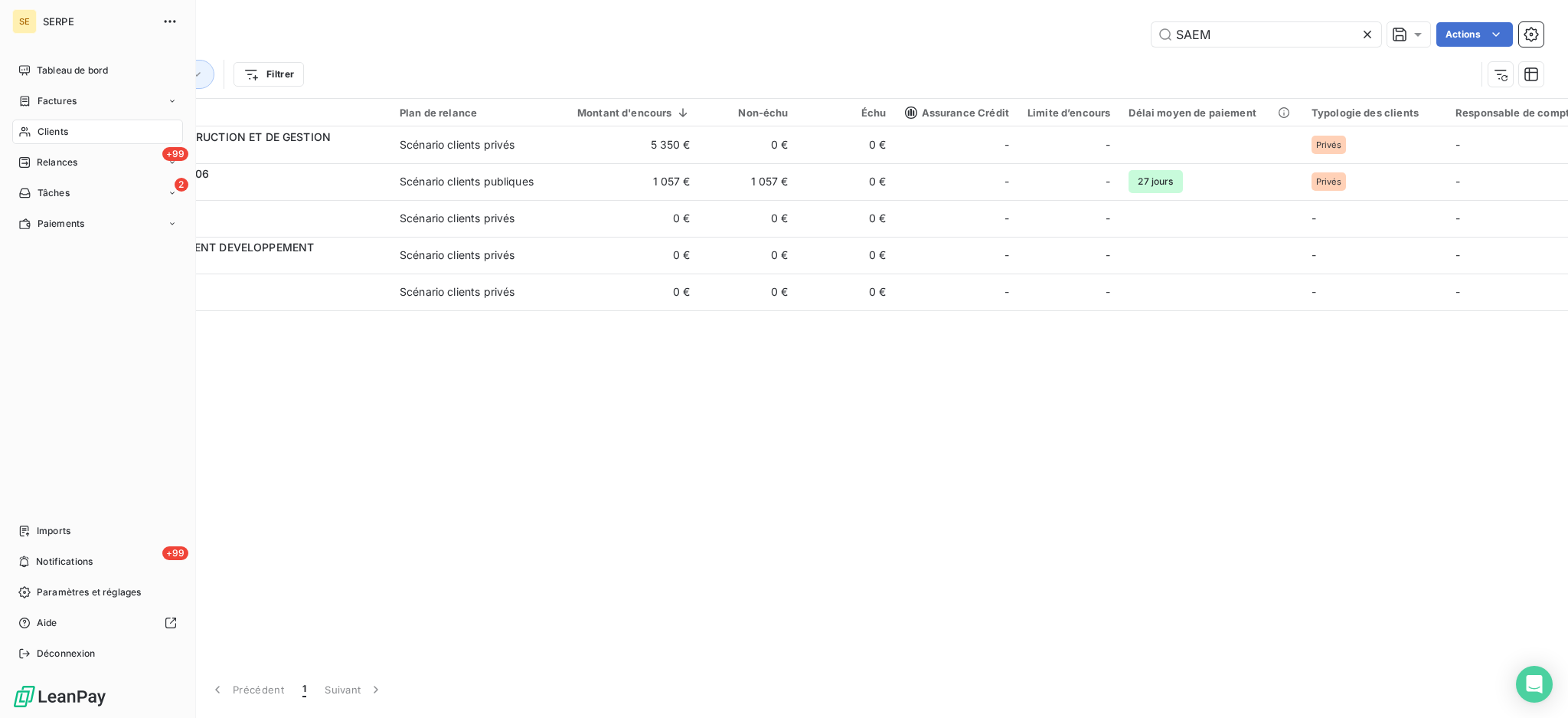
click at [58, 97] on span "Factures" at bounding box center [57, 101] width 39 height 14
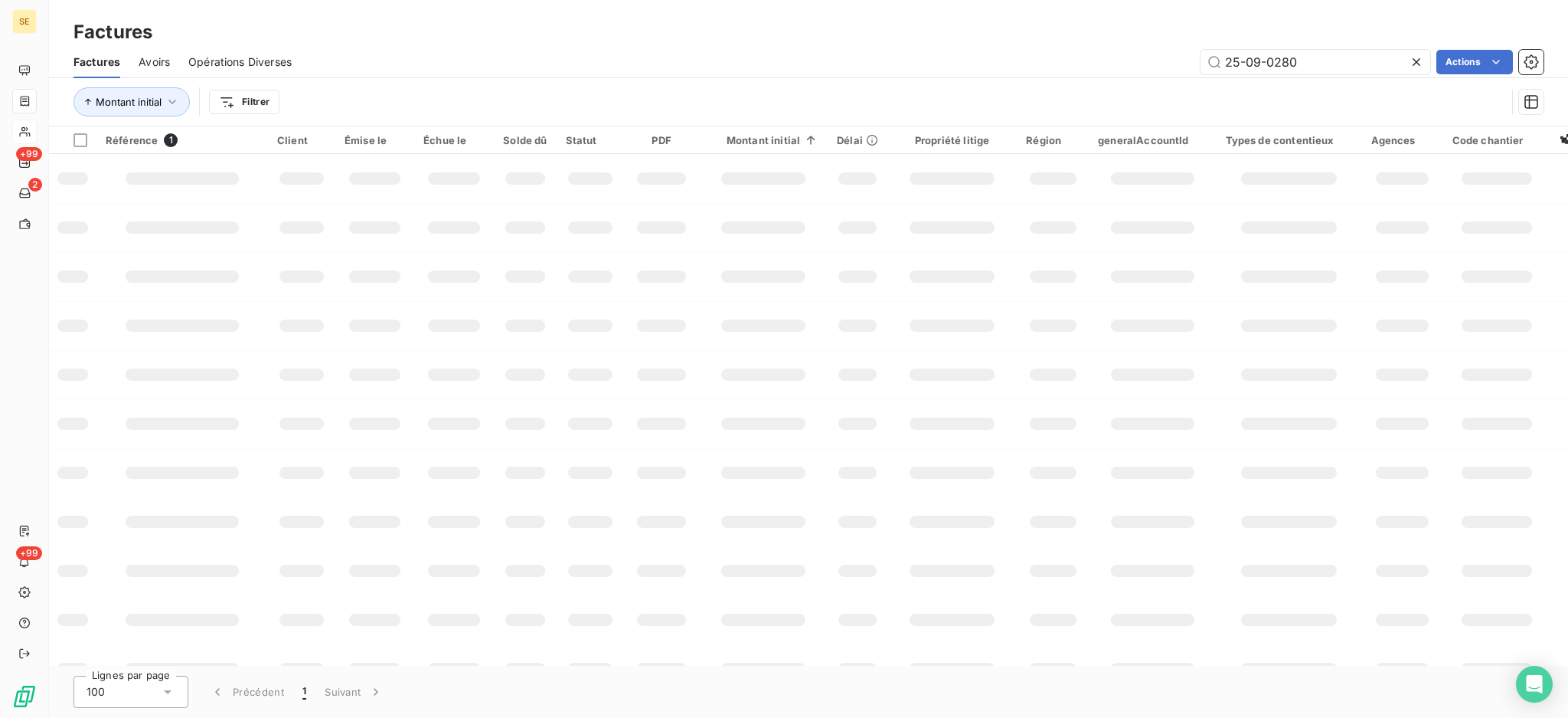
drag, startPoint x: 1356, startPoint y: 66, endPoint x: 951, endPoint y: 30, distance: 406.6
click at [1058, 31] on div "Factures Factures Avoirs Opérations Diverses 25-09-0280 Actions Montant initial…" at bounding box center [808, 63] width 1519 height 126
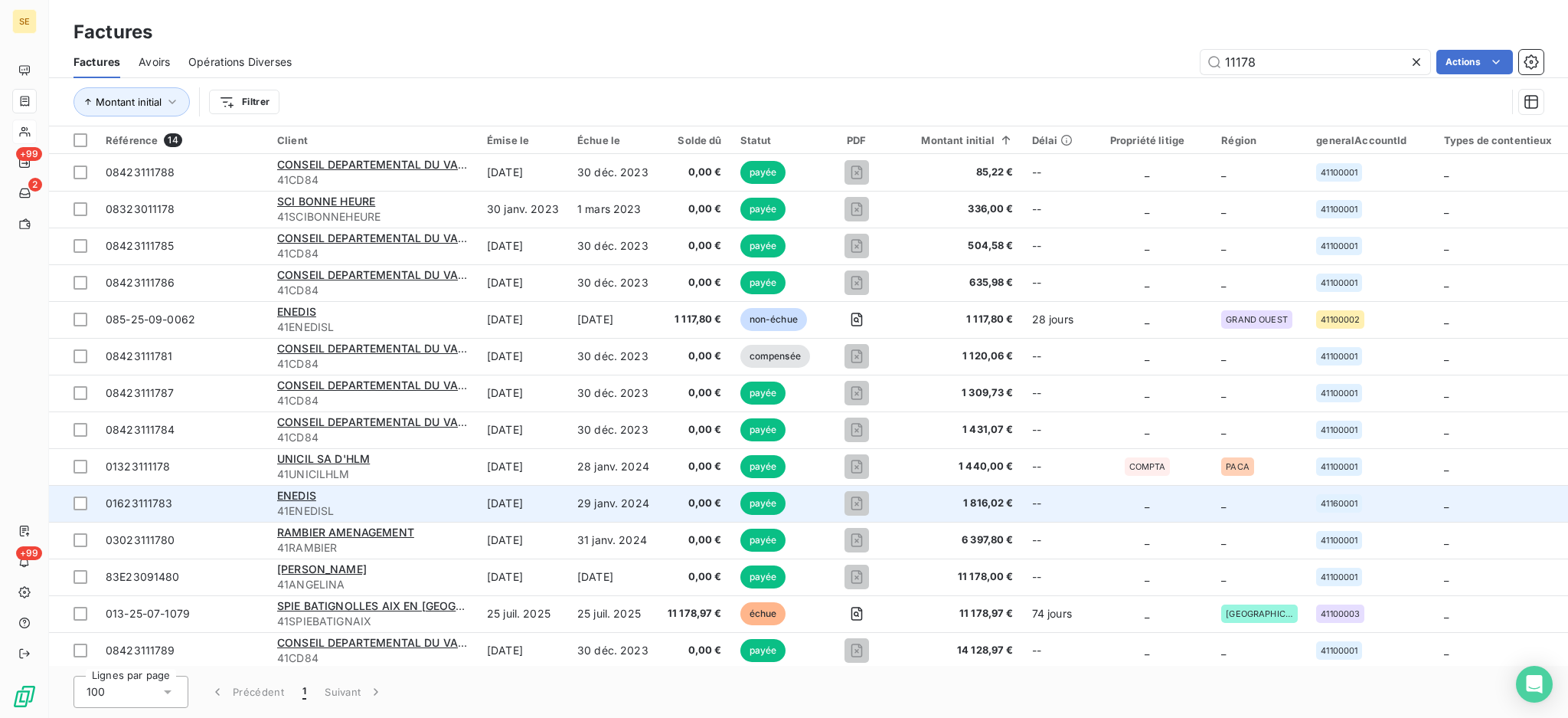
scroll to position [8, 0]
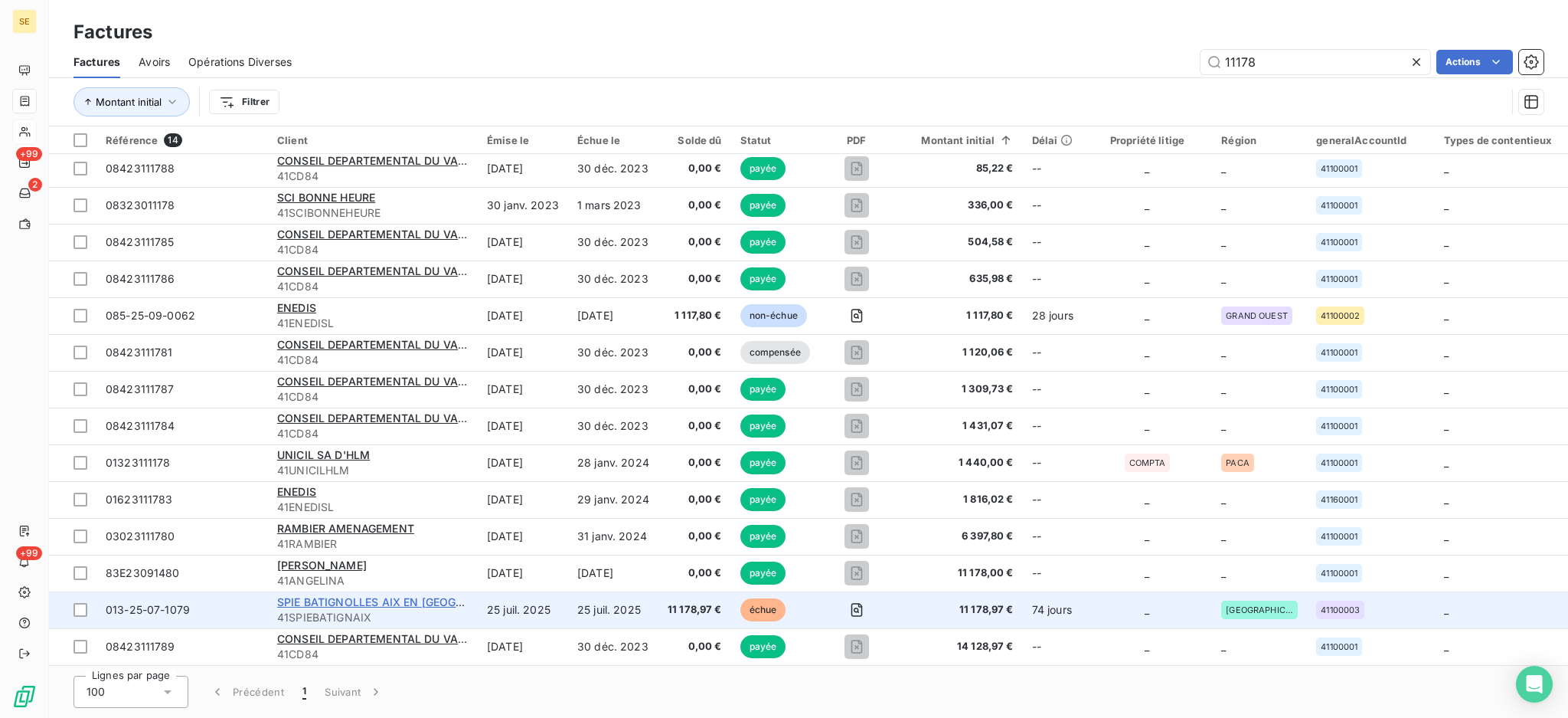
type input "11178"
click at [310, 601] on span "SPIE BATIGNOLLES AIX EN [GEOGRAPHIC_DATA]" at bounding box center [404, 602] width 255 height 13
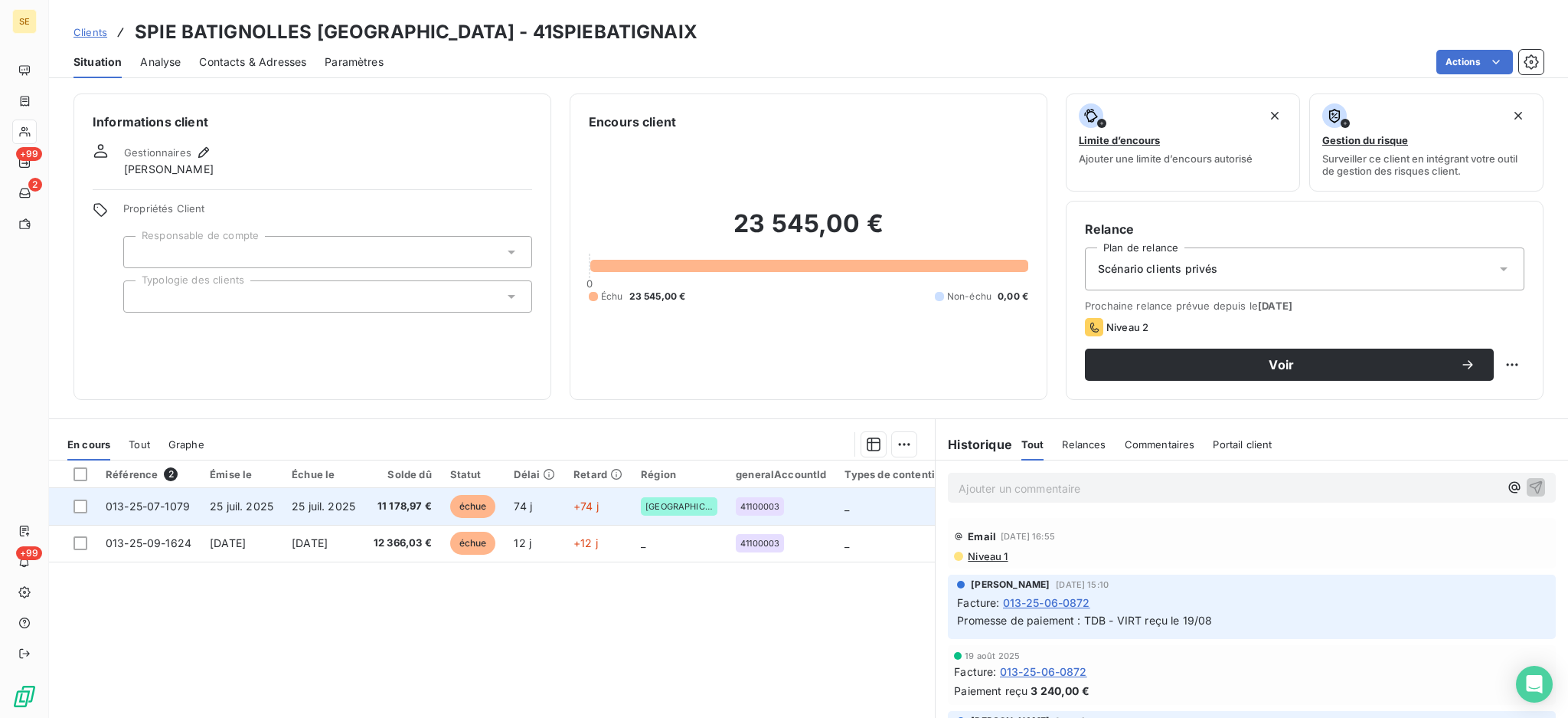
click at [311, 510] on span "25 juil. 2025" at bounding box center [324, 506] width 64 height 13
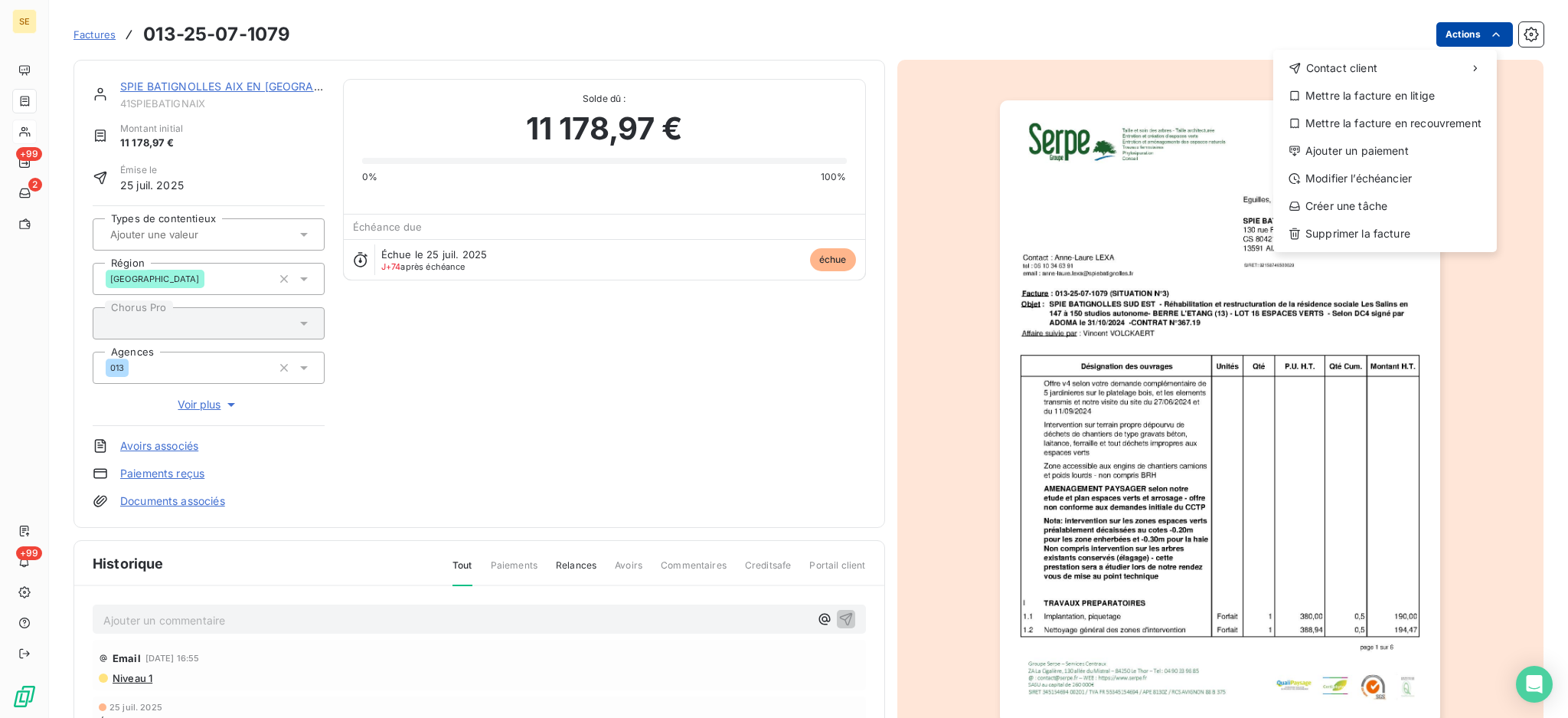
click at [1455, 24] on html "SE +99 2 +99 Factures [PHONE_NUMBER] Actions Contact client Mettre la facture e…" at bounding box center [784, 359] width 1568 height 718
click at [1421, 151] on div "Ajouter un paiement" at bounding box center [1385, 151] width 211 height 24
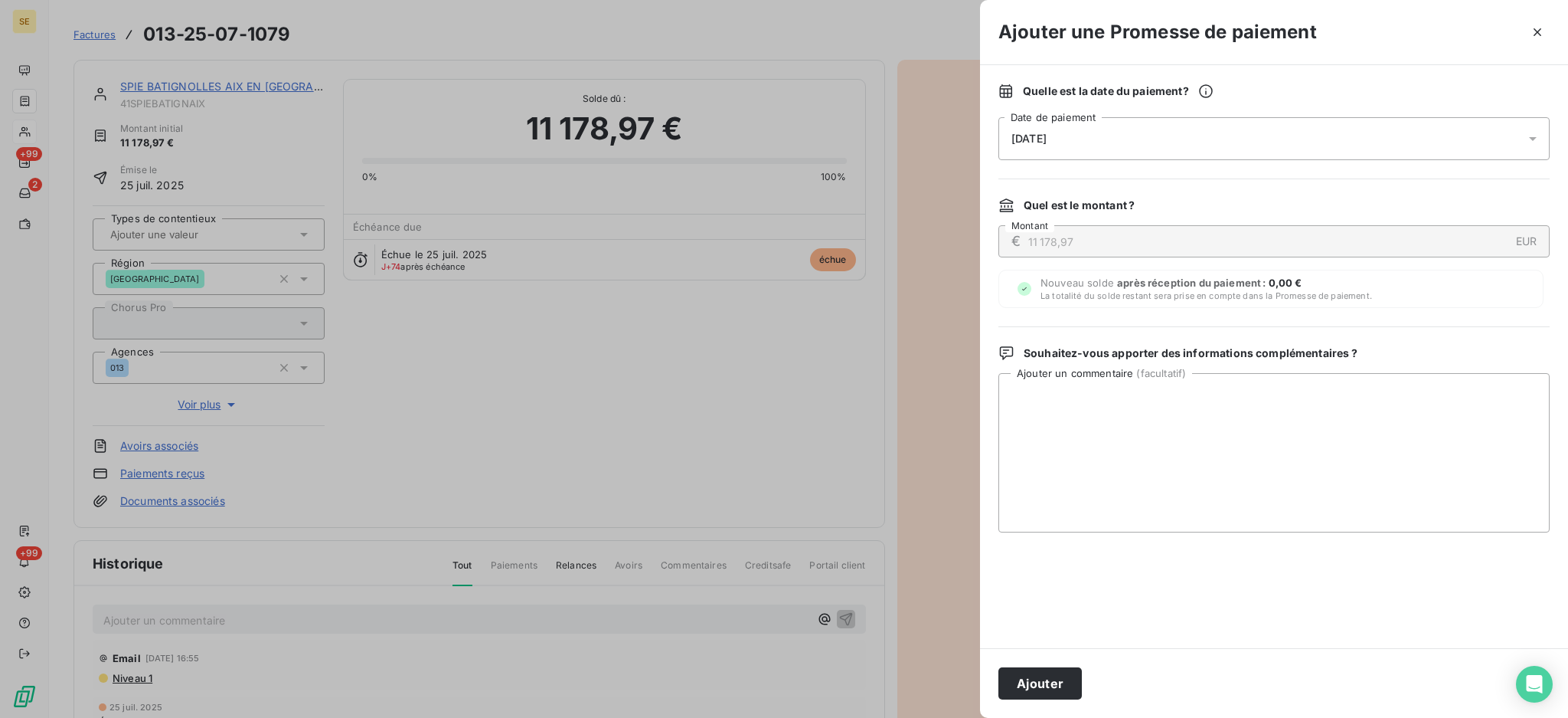
click at [1537, 142] on icon at bounding box center [1533, 139] width 15 height 16
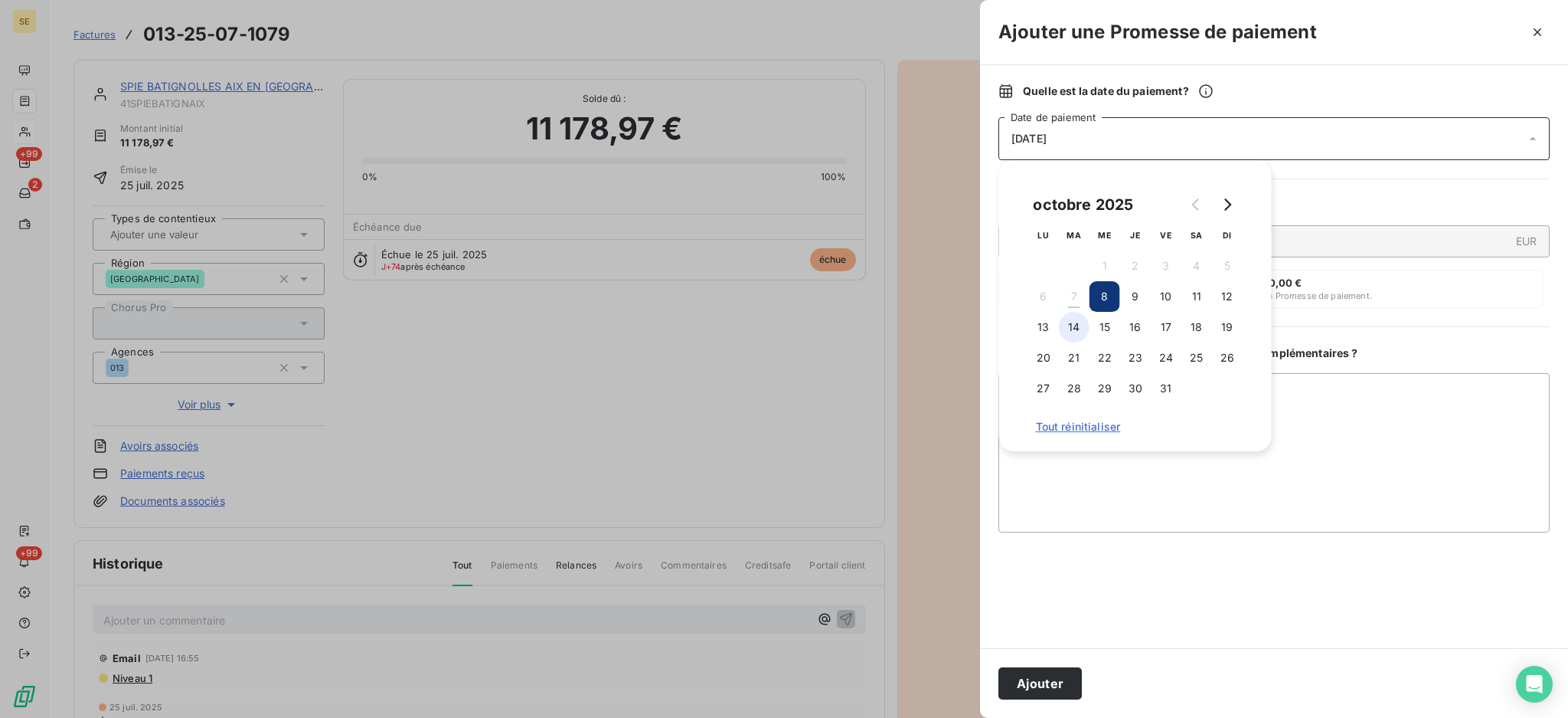
click at [1087, 326] on button "14" at bounding box center [1075, 327] width 31 height 31
click at [1349, 426] on textarea "Ajouter un commentaire ( facultatif )" at bounding box center [1274, 452] width 551 height 159
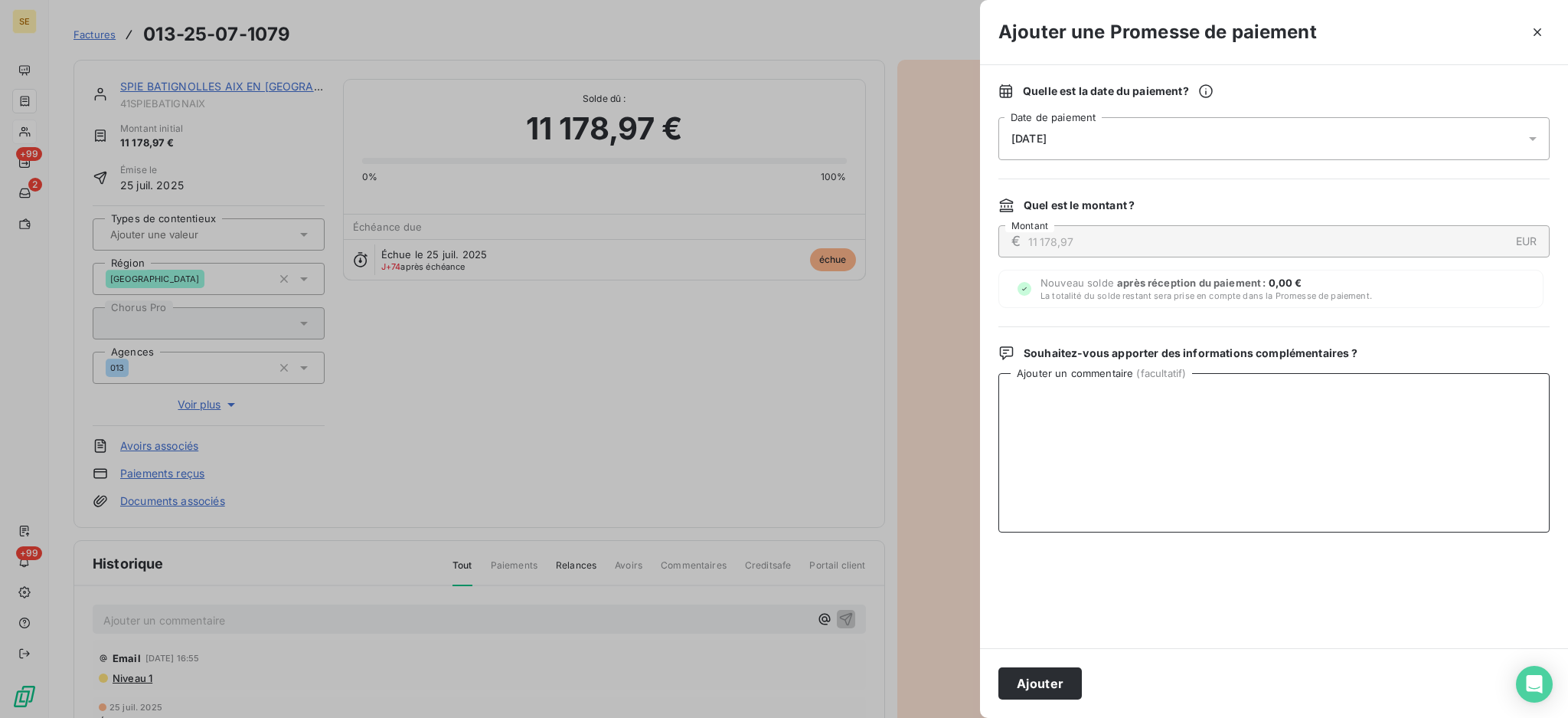
paste textarea "TDB - Virt reçu le 07/10"
type textarea "TDB - Virt reçu le 07/10"
click at [1030, 680] on button "Ajouter" at bounding box center [1040, 683] width 83 height 32
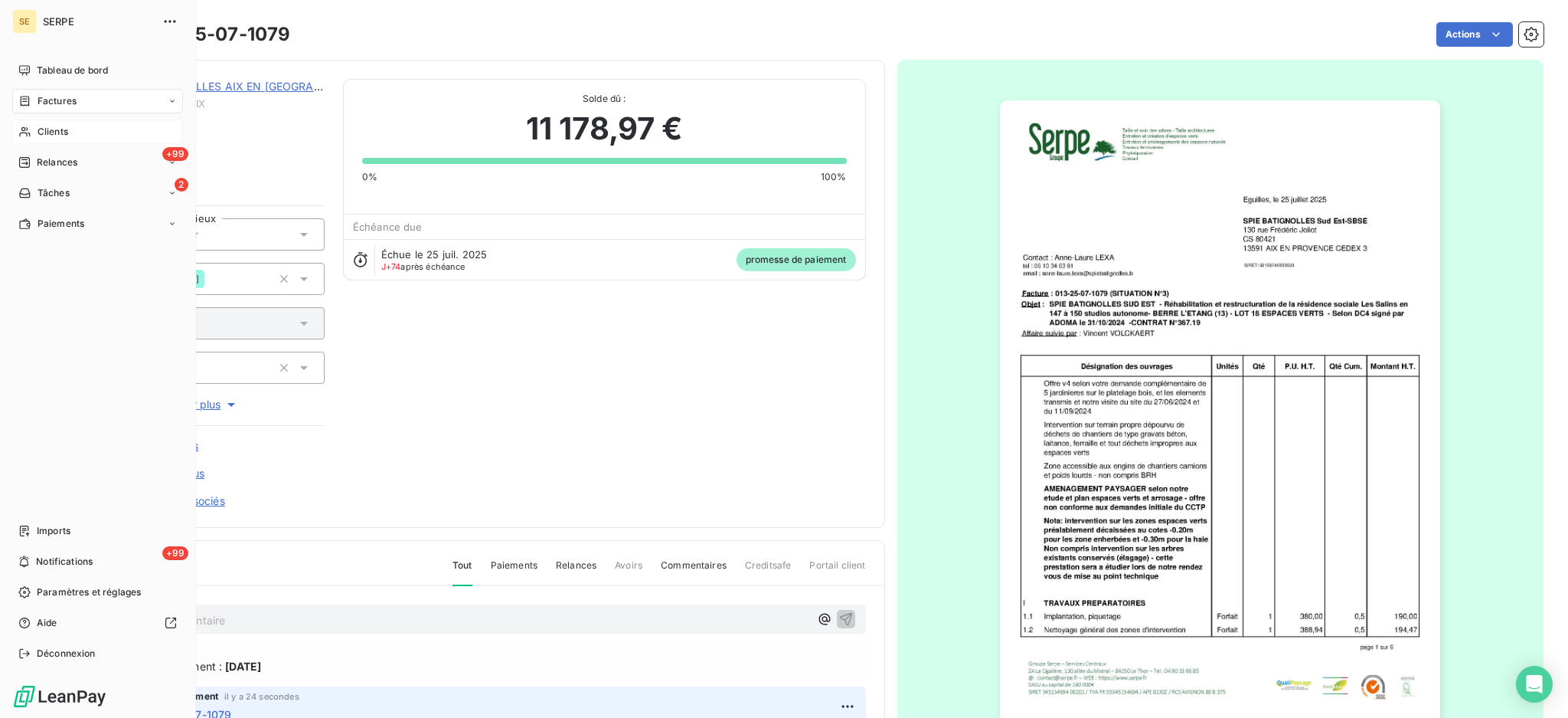
click at [42, 104] on span "Factures" at bounding box center [57, 101] width 39 height 14
click at [68, 102] on span "Factures" at bounding box center [57, 101] width 39 height 14
click at [60, 136] on span "Factures" at bounding box center [56, 131] width 39 height 14
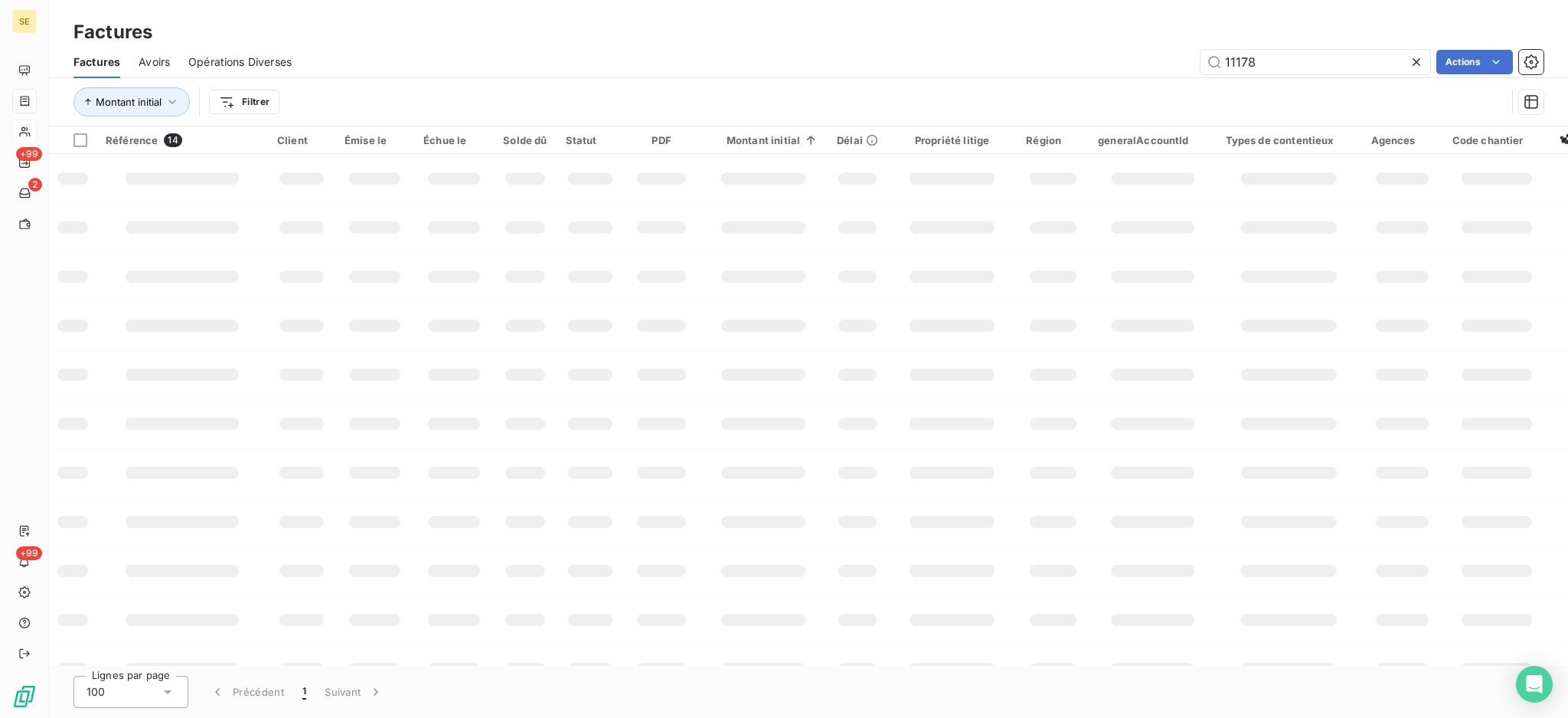
drag, startPoint x: 1264, startPoint y: 58, endPoint x: 1025, endPoint y: 50, distance: 239.1
click at [1129, 47] on div "Factures Avoirs Opérations Diverses 11178 Actions" at bounding box center [808, 61] width 1519 height 32
type input "09-0799"
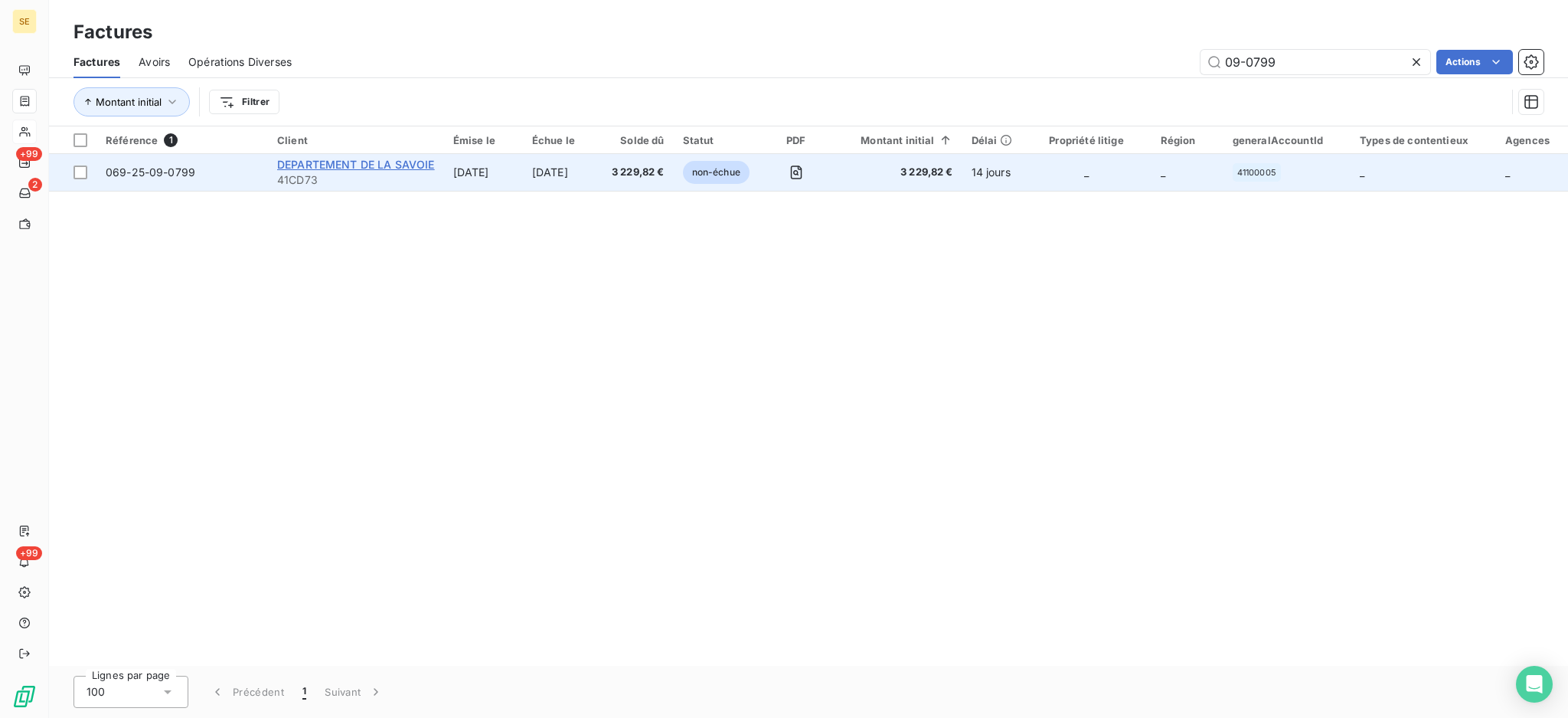
click at [365, 166] on span "DEPARTEMENT DE LA SAVOIE" at bounding box center [356, 164] width 157 height 13
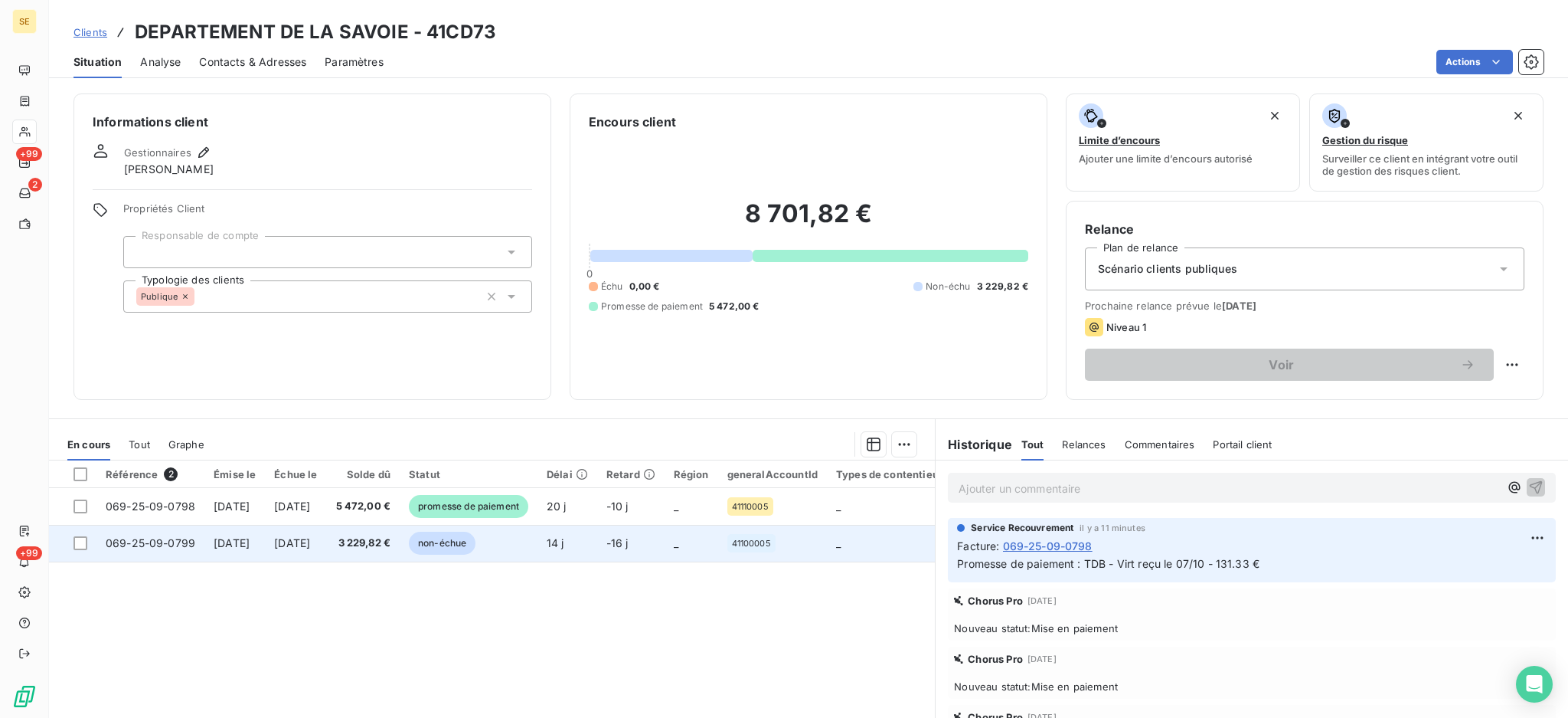
click at [391, 547] on span "3 229,82 €" at bounding box center [364, 543] width 55 height 16
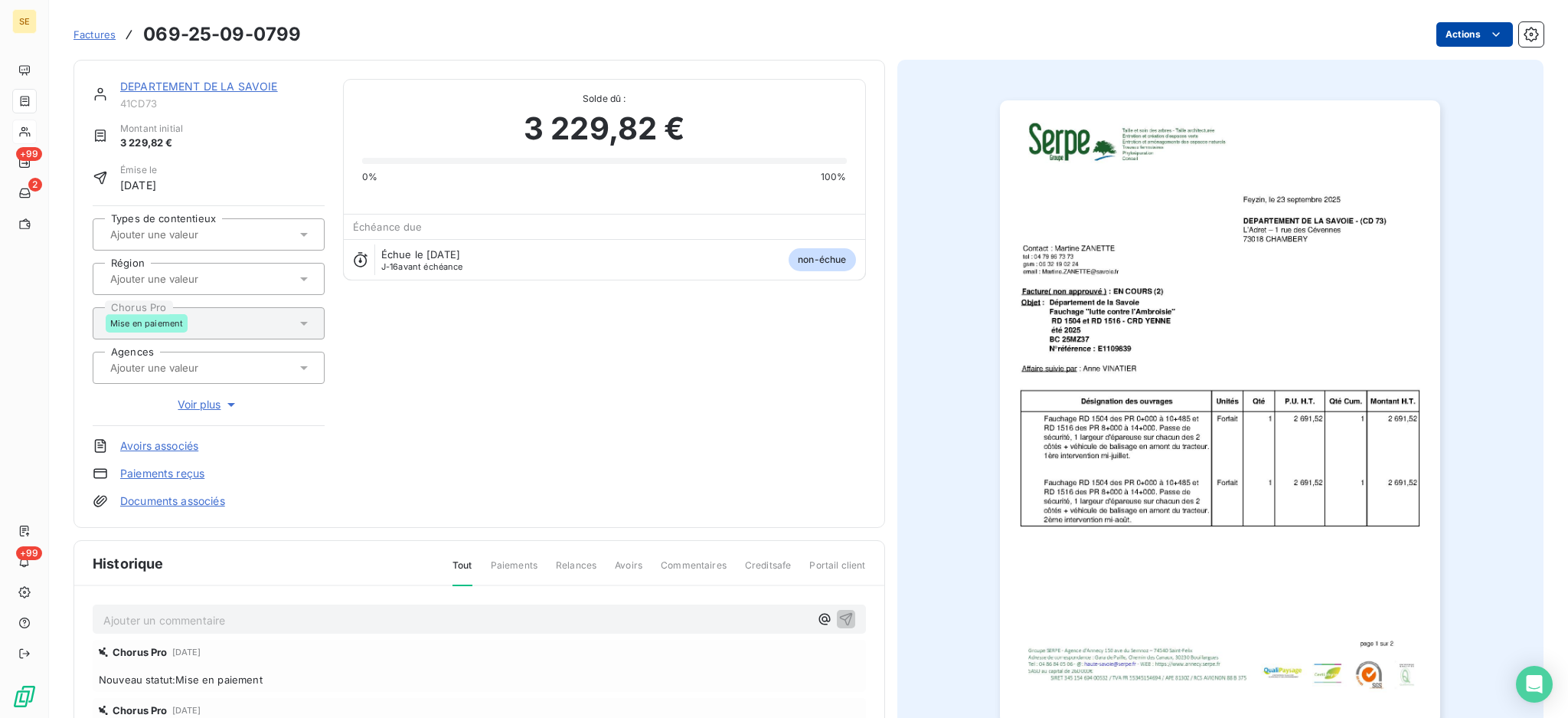
click at [1460, 35] on html "SE +99 2 +99 Factures 069-25-09-0799 Actions DEPARTEMENT DE LA SAVOIE 41CD73 Mo…" at bounding box center [784, 359] width 1568 height 718
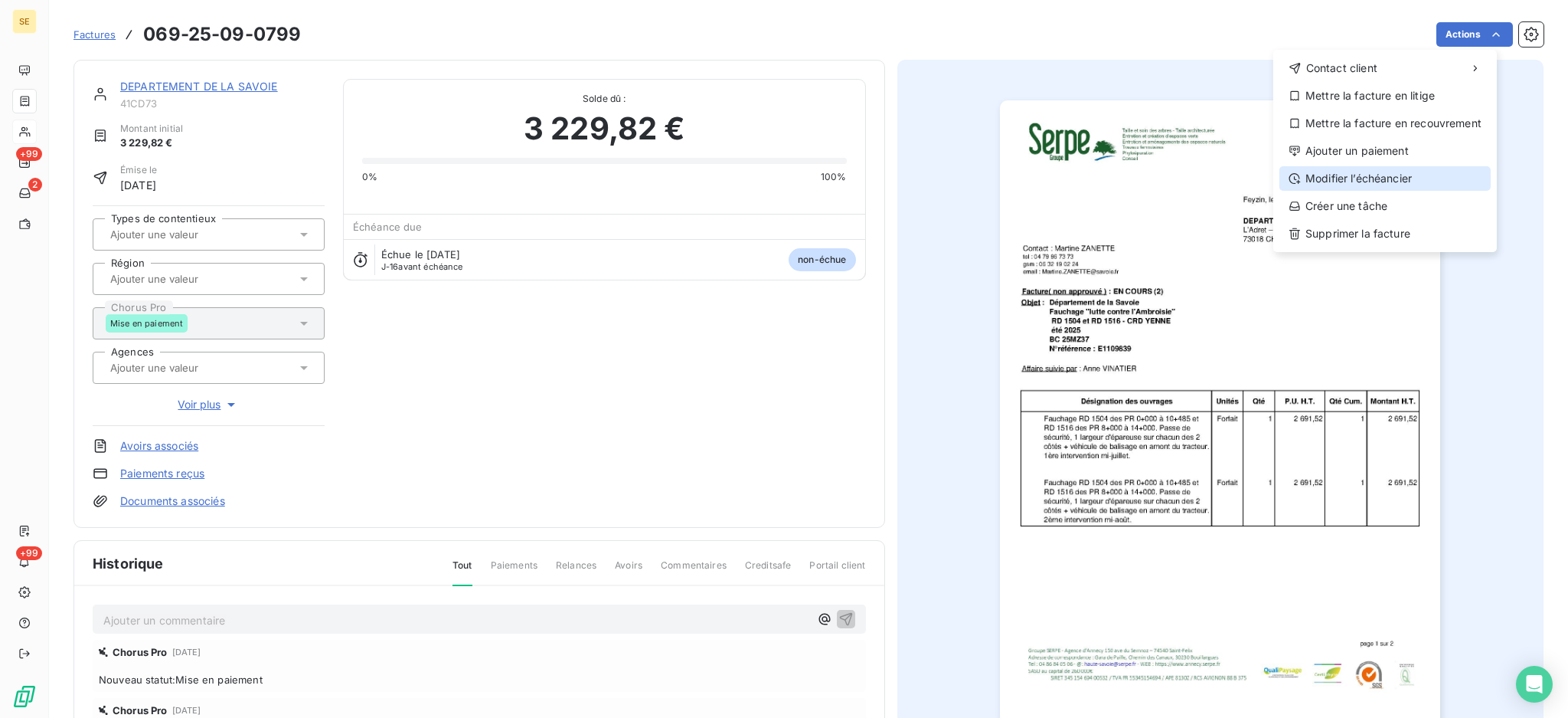
click at [1393, 175] on div "Modifier l’échéancier" at bounding box center [1385, 179] width 211 height 24
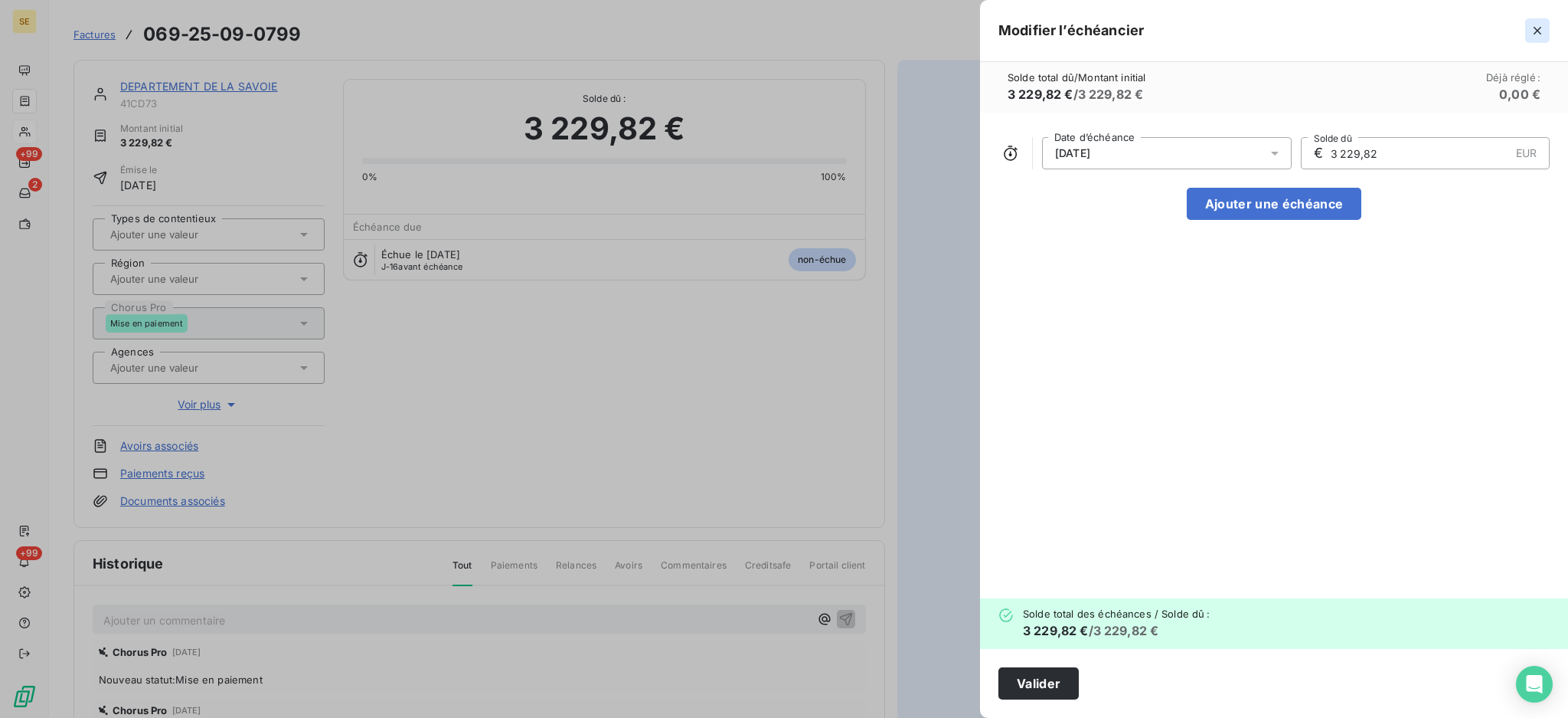
click at [1535, 33] on icon "button" at bounding box center [1537, 30] width 7 height 7
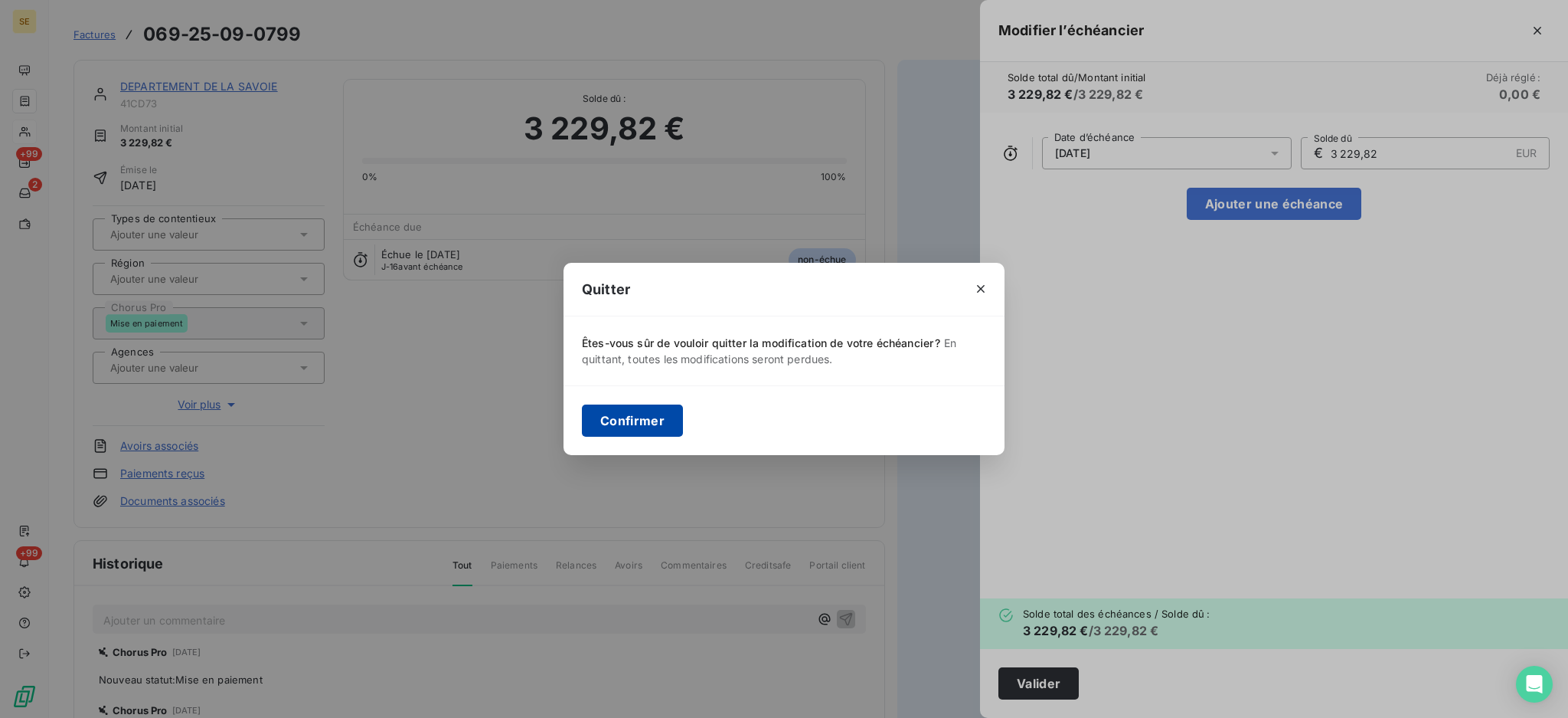
click at [655, 424] on button "Confirmer" at bounding box center [633, 420] width 101 height 32
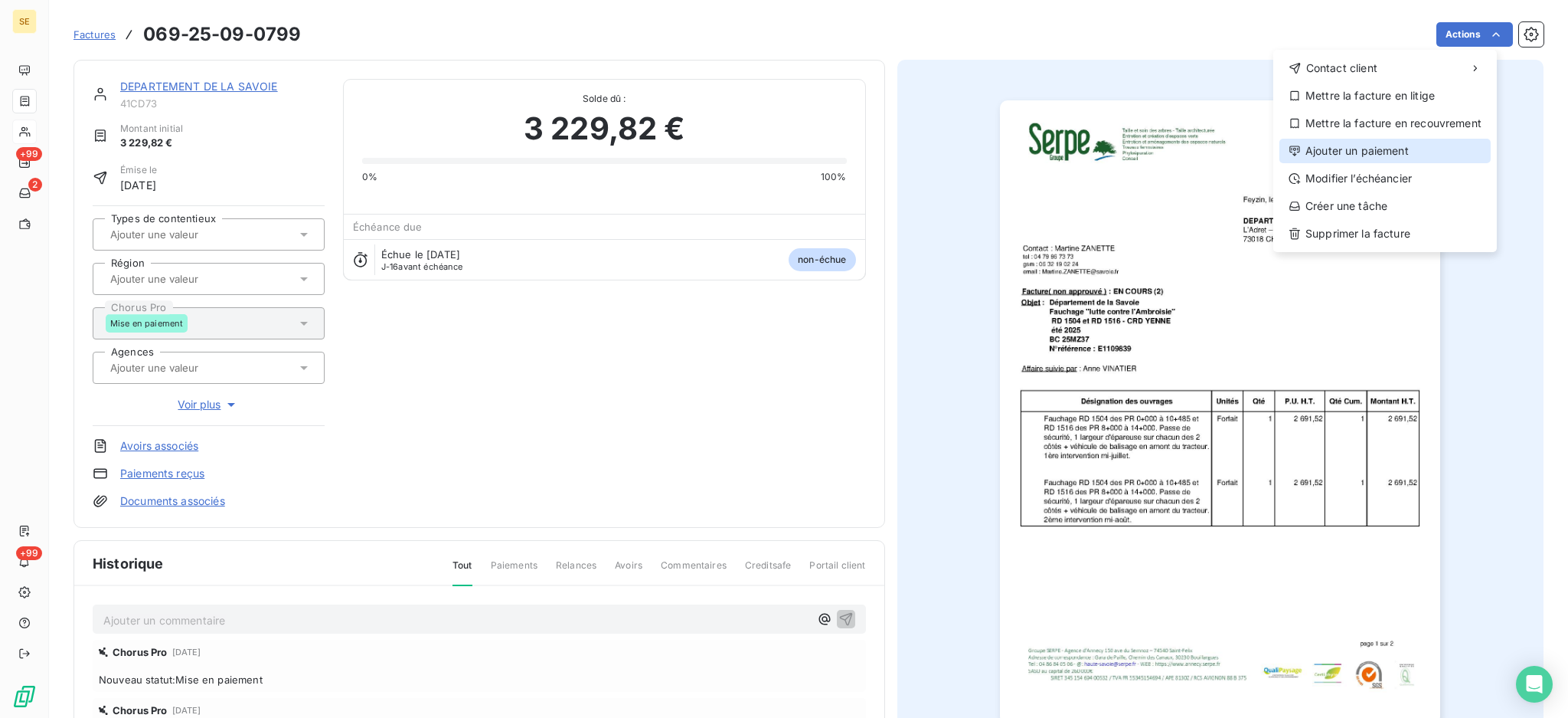
click at [1436, 148] on div "Ajouter un paiement" at bounding box center [1385, 151] width 211 height 24
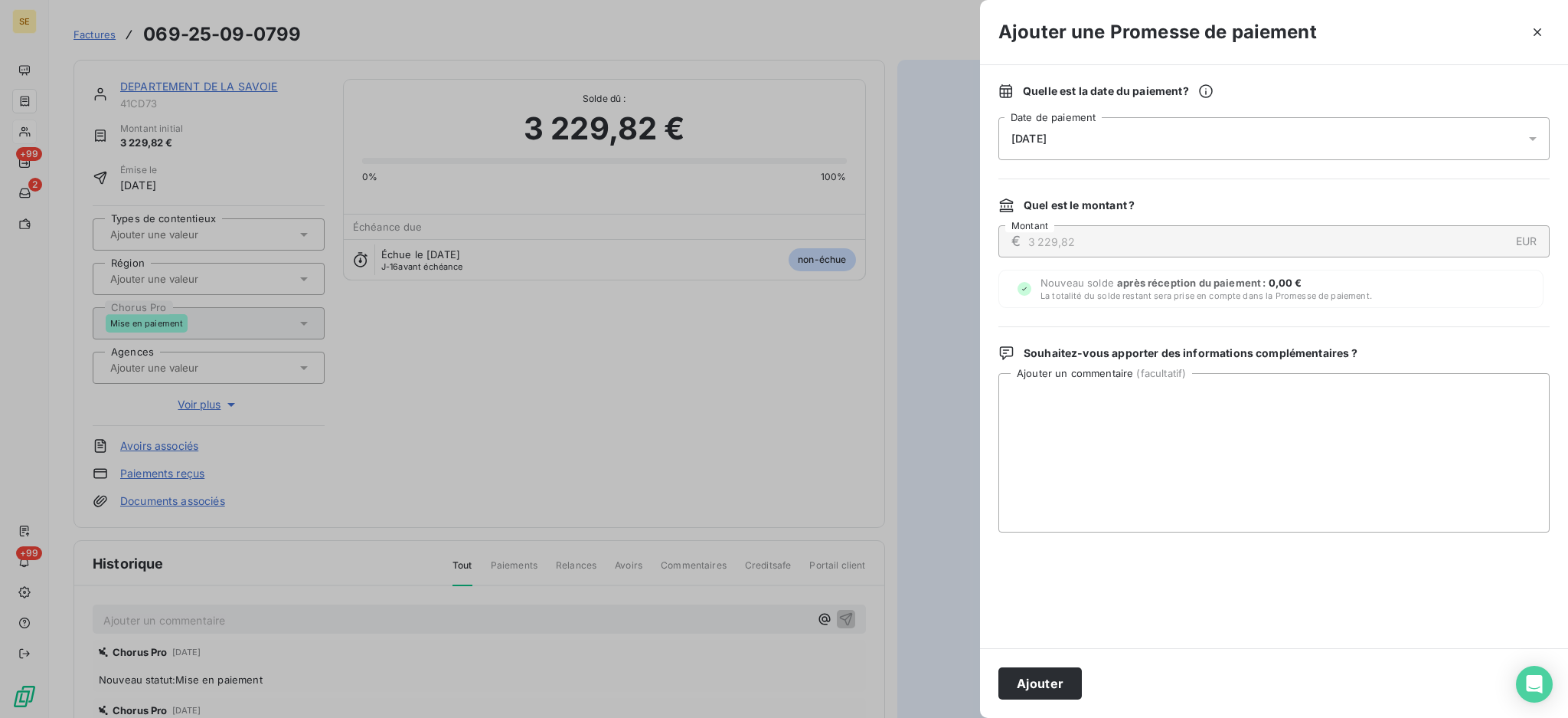
click at [1532, 140] on icon at bounding box center [1533, 139] width 15 height 16
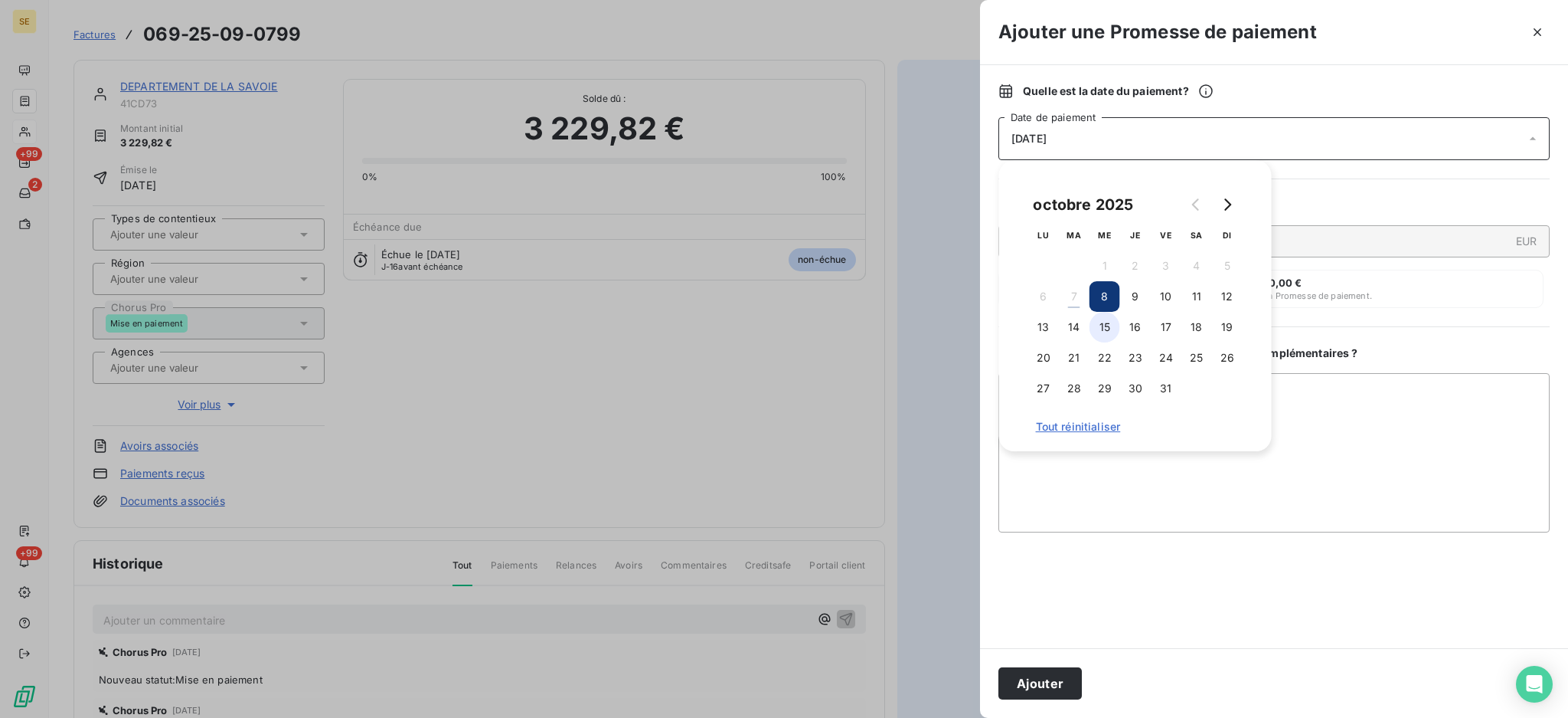
click at [1104, 323] on button "15" at bounding box center [1105, 327] width 31 height 31
click at [1083, 328] on button "14" at bounding box center [1075, 327] width 31 height 31
click at [1343, 396] on textarea "Ajouter un commentaire ( facultatif )" at bounding box center [1274, 452] width 551 height 159
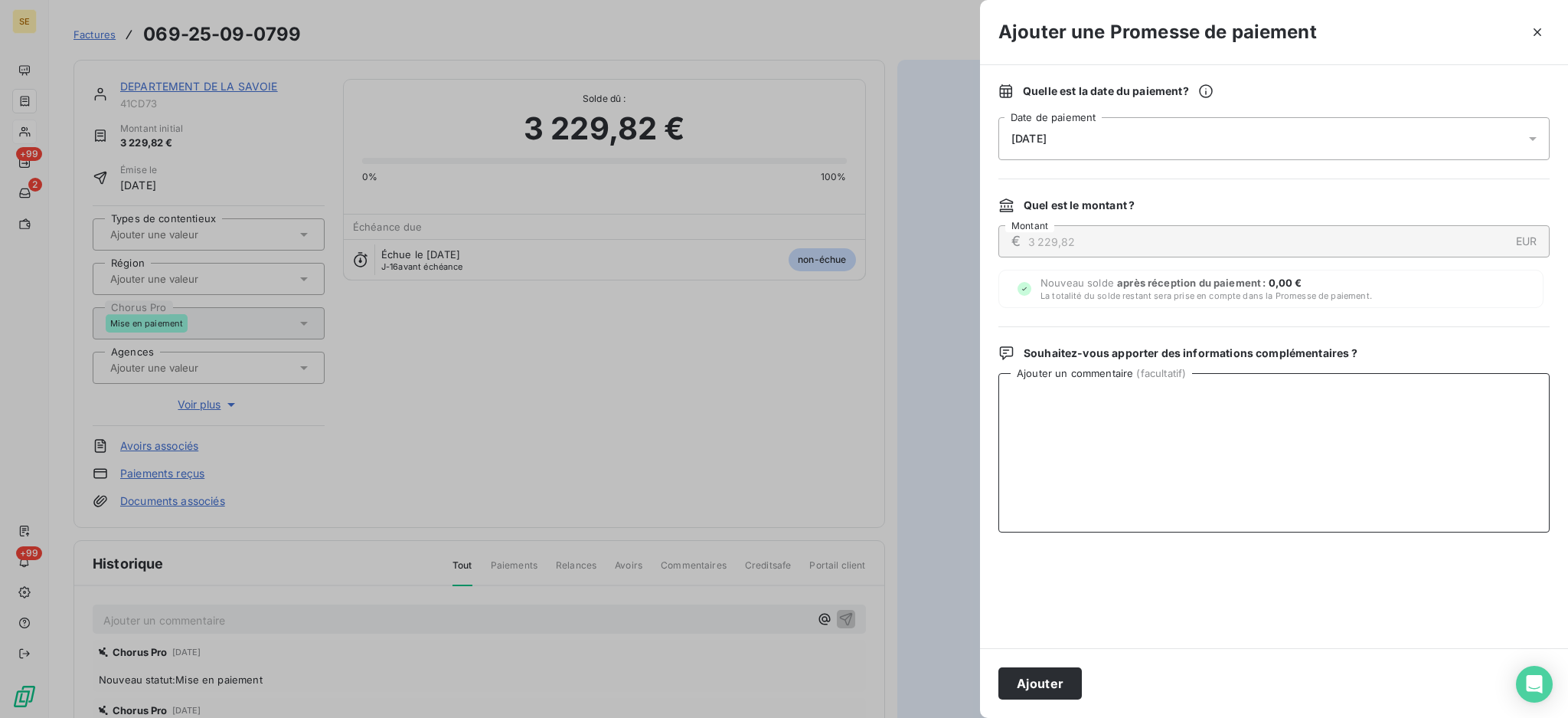
paste textarea "TDB - Virt reçu le 07/10"
type textarea "TDB - Virt reçu le 07/10"
click at [1046, 684] on button "Ajouter" at bounding box center [1040, 683] width 83 height 32
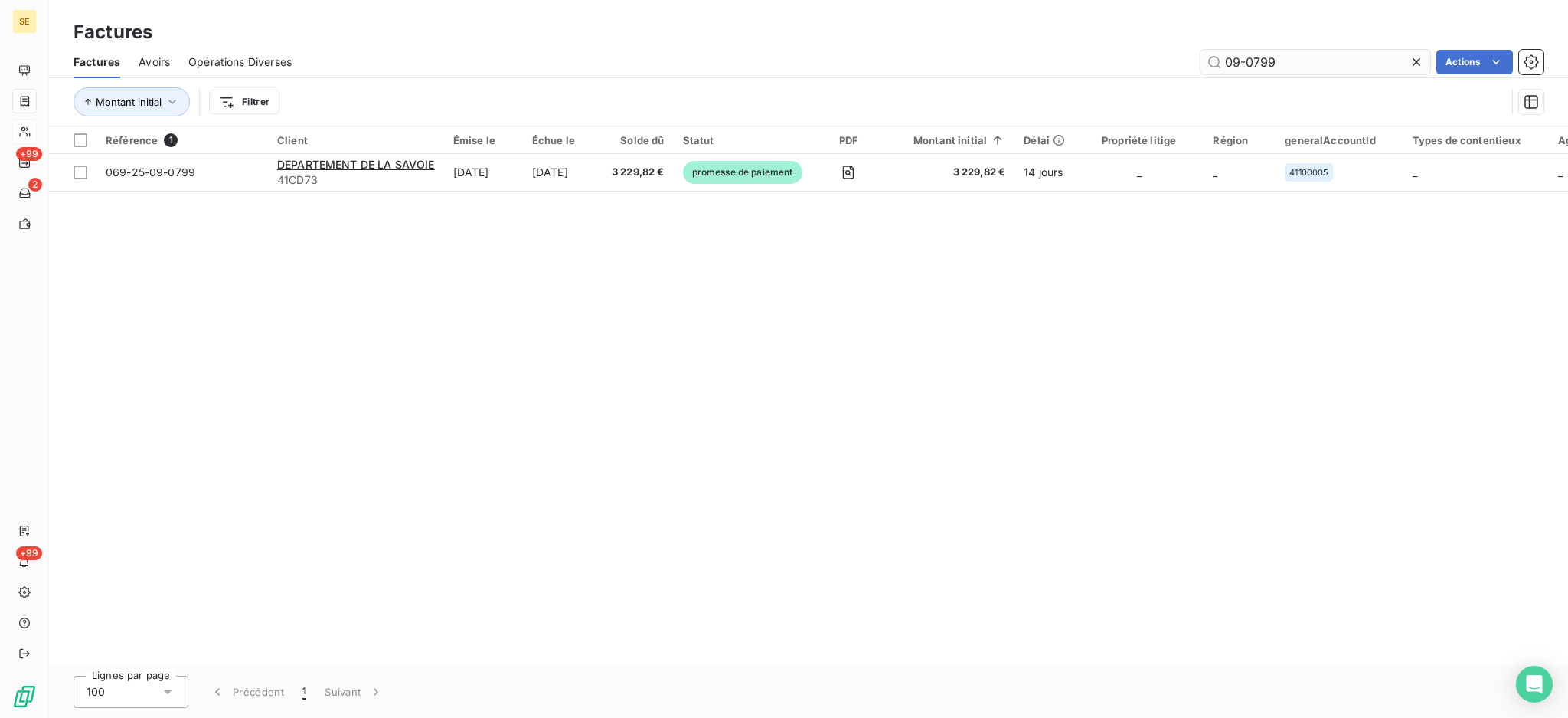
drag, startPoint x: 1292, startPoint y: 60, endPoint x: 1248, endPoint y: 62, distance: 44.0
click at [1248, 64] on input "09-0799" at bounding box center [1315, 62] width 230 height 24
type input "09-1085"
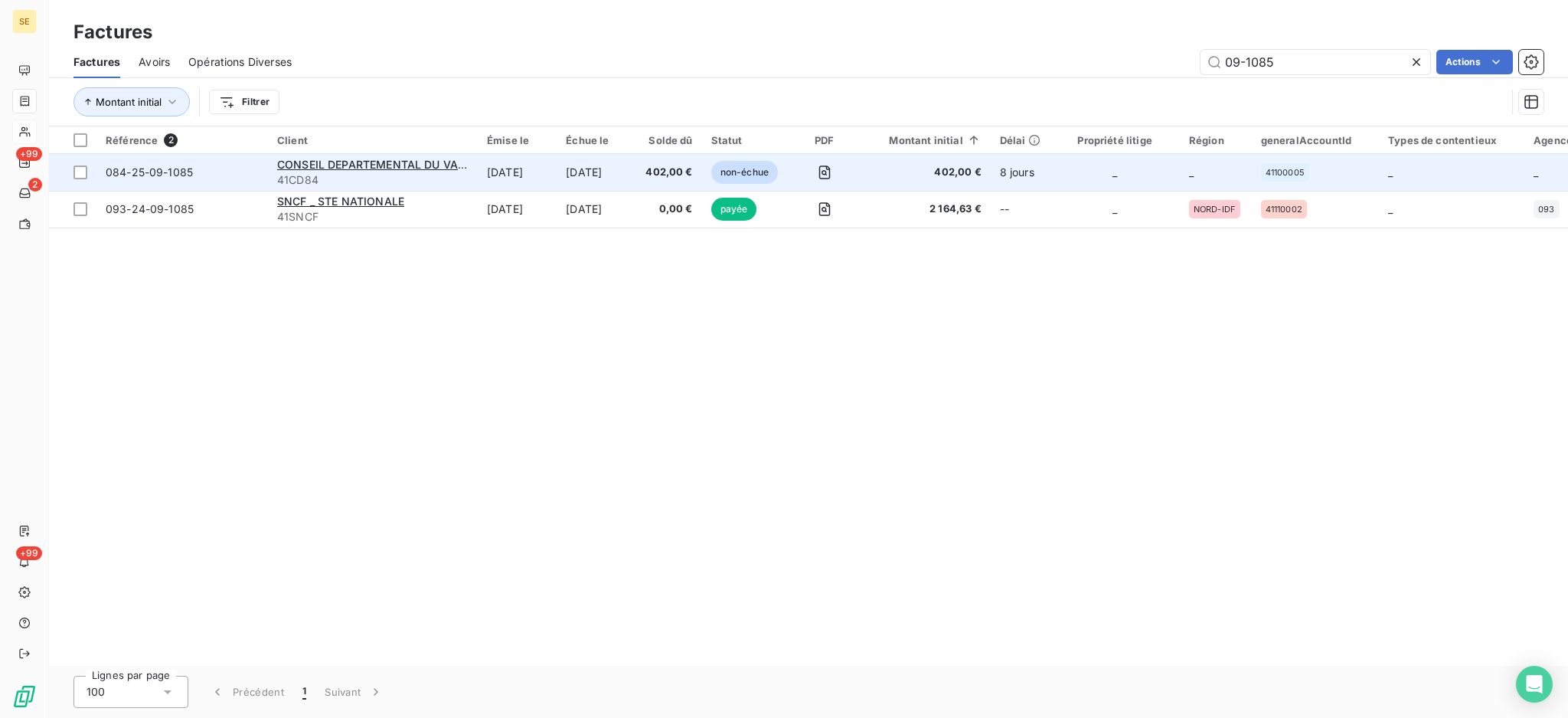
click at [335, 170] on span "CONSEIL DEPARTEMENTAL DU VAUCLUSE C" at bounding box center [394, 164] width 234 height 13
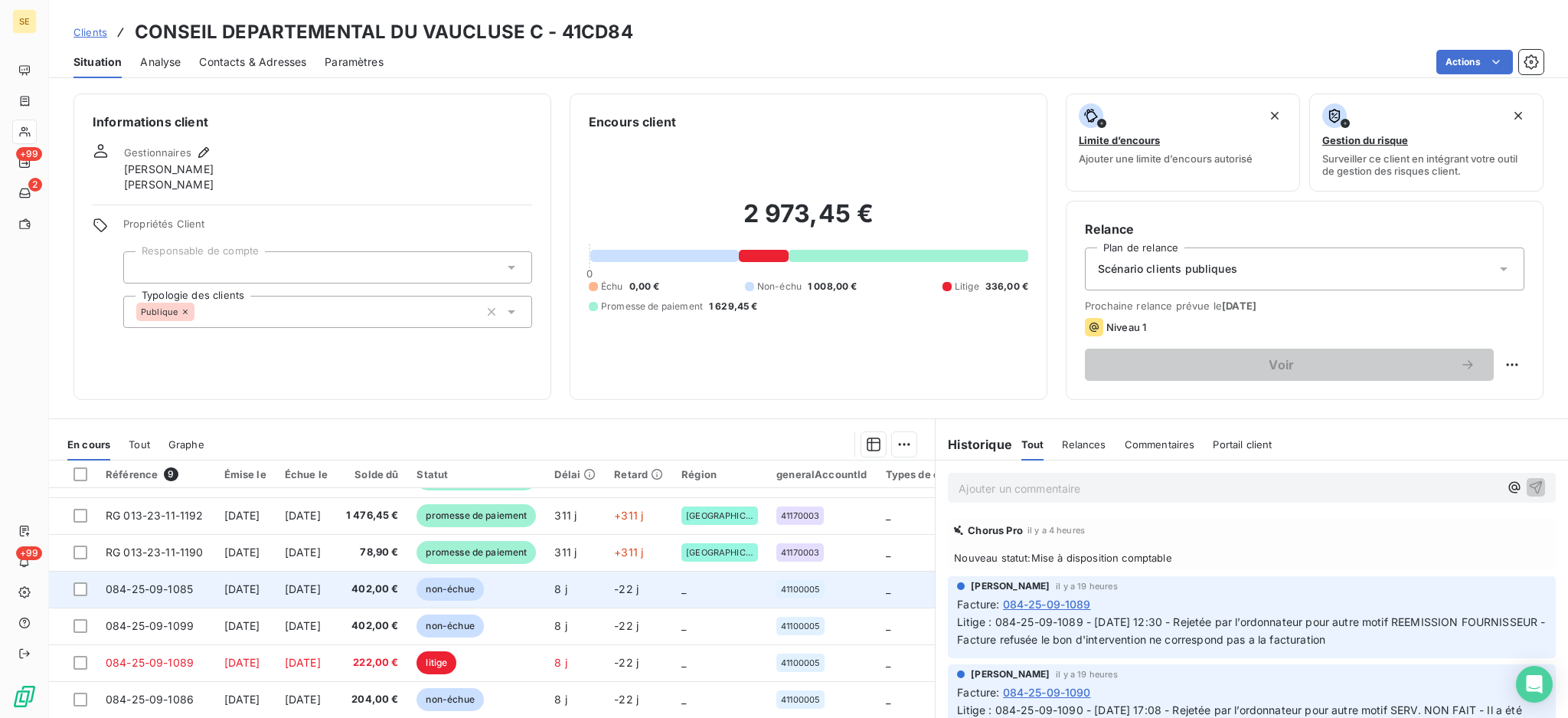
scroll to position [82, 0]
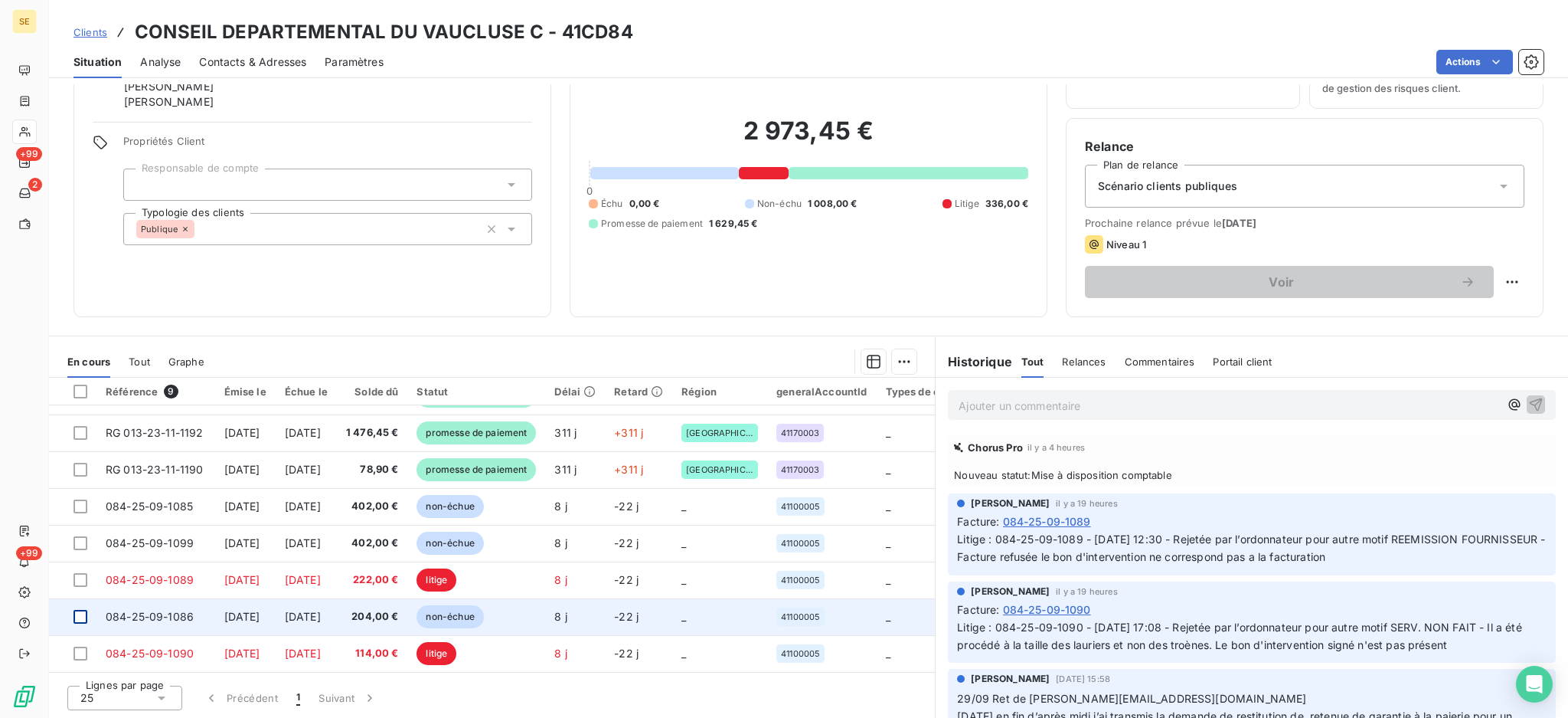
click at [77, 613] on div at bounding box center [80, 616] width 14 height 14
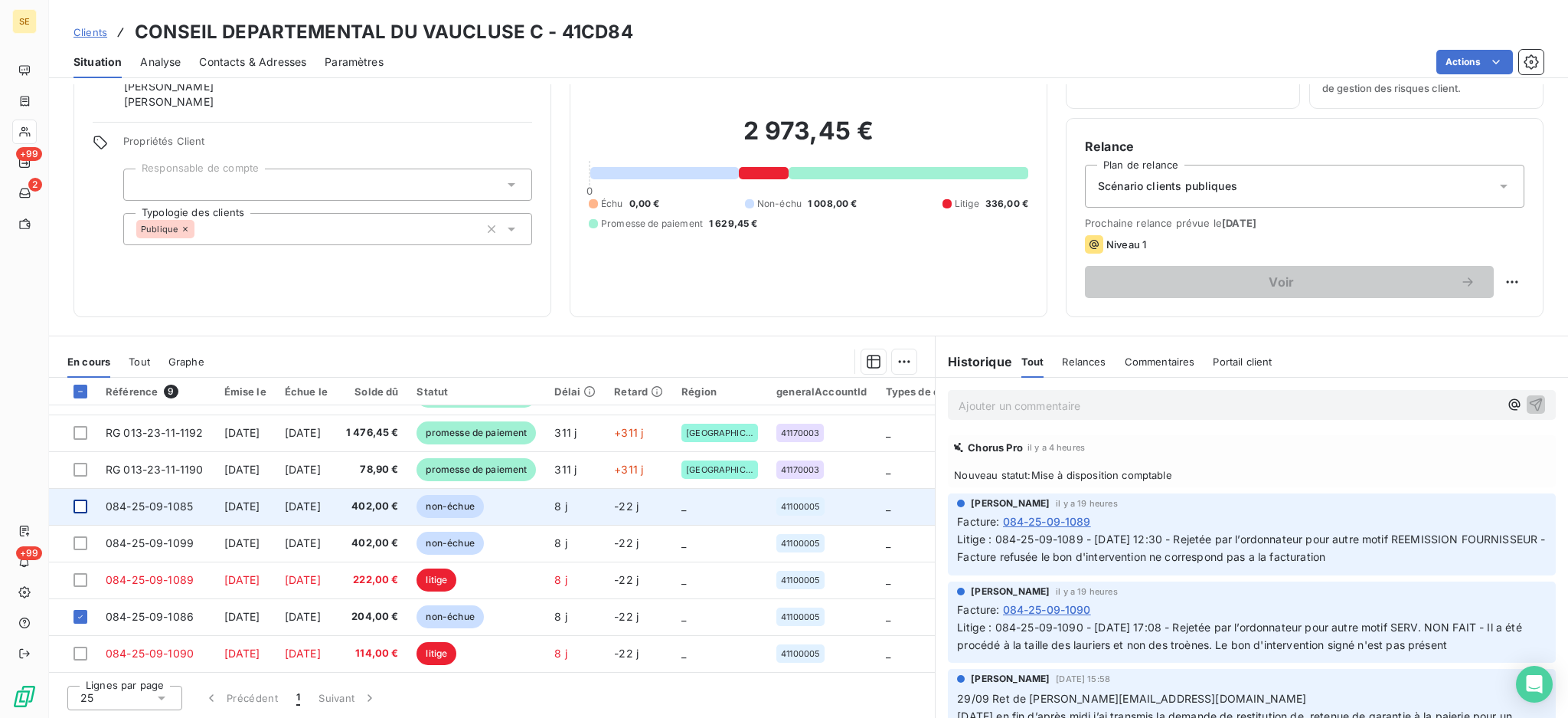
click at [74, 499] on div at bounding box center [80, 506] width 14 height 14
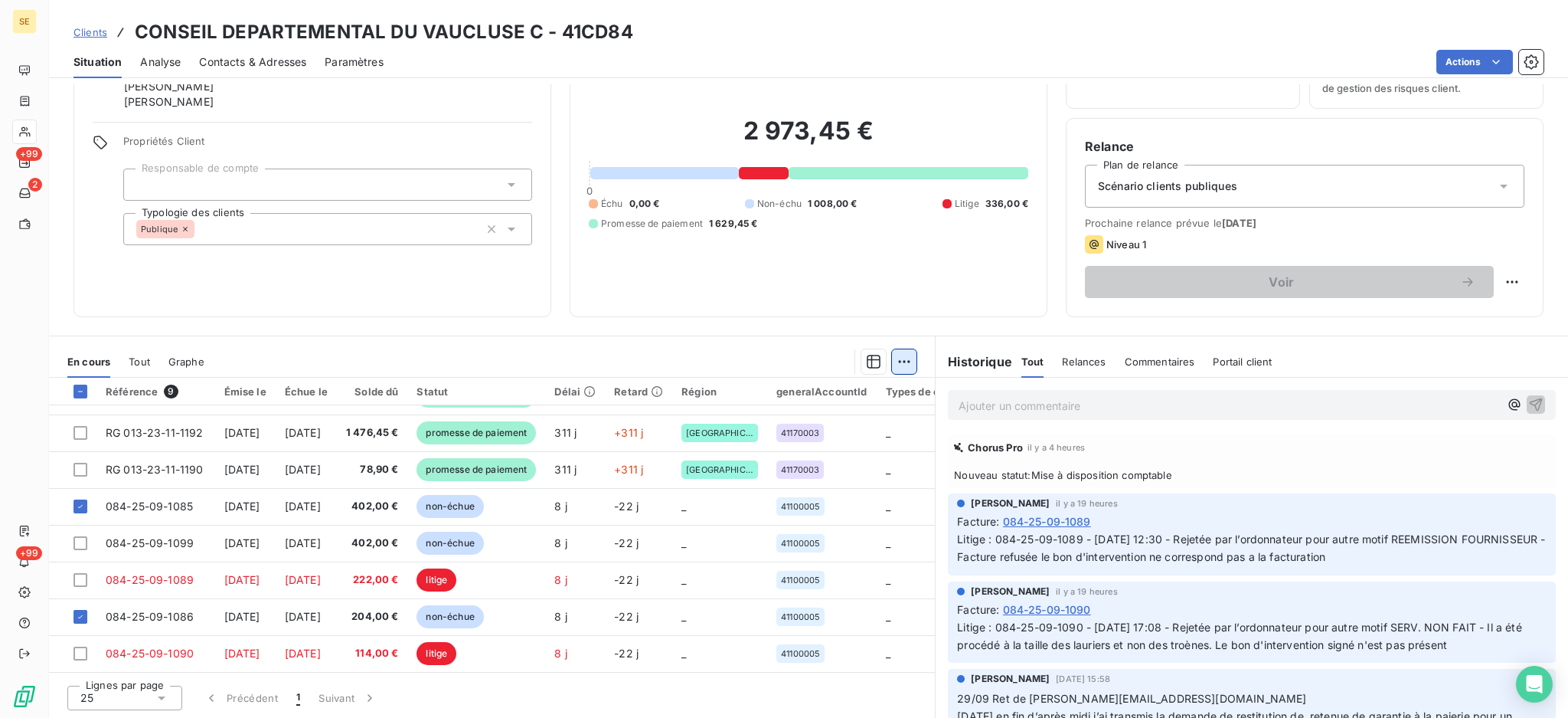
click at [898, 361] on html "SE +99 2 +99 Clients CONSEIL DEPARTEMENTAL DU VAUCLUSE C - 41CD84 Situation Ana…" at bounding box center [784, 359] width 1568 height 718
click at [831, 423] on div "Ajouter une promesse de paiement (2 factures)" at bounding box center [760, 422] width 278 height 24
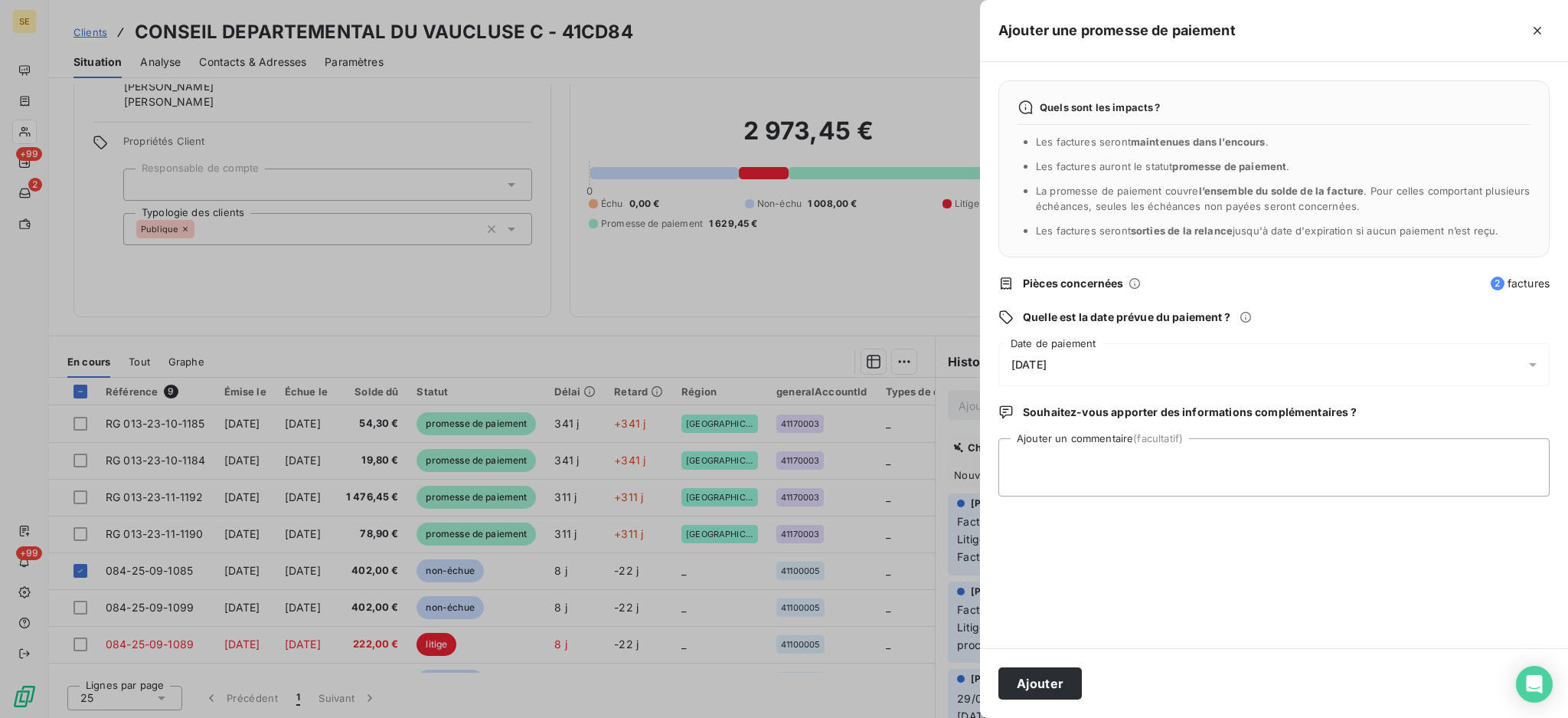
click at [1538, 361] on icon at bounding box center [1533, 365] width 15 height 16
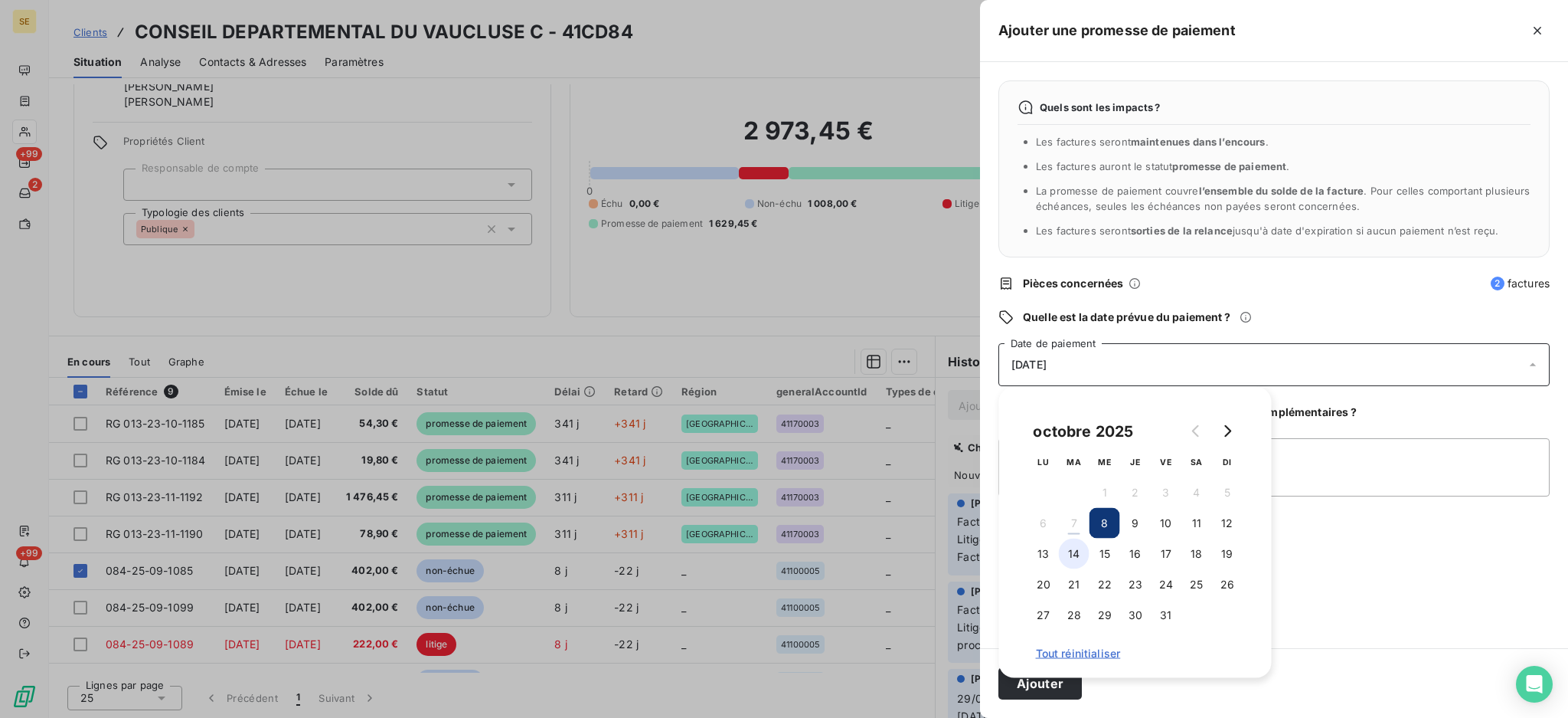
click at [1075, 552] on button "14" at bounding box center [1075, 554] width 31 height 31
click at [1464, 458] on textarea "Ajouter un commentaire (facultatif)" at bounding box center [1274, 467] width 551 height 58
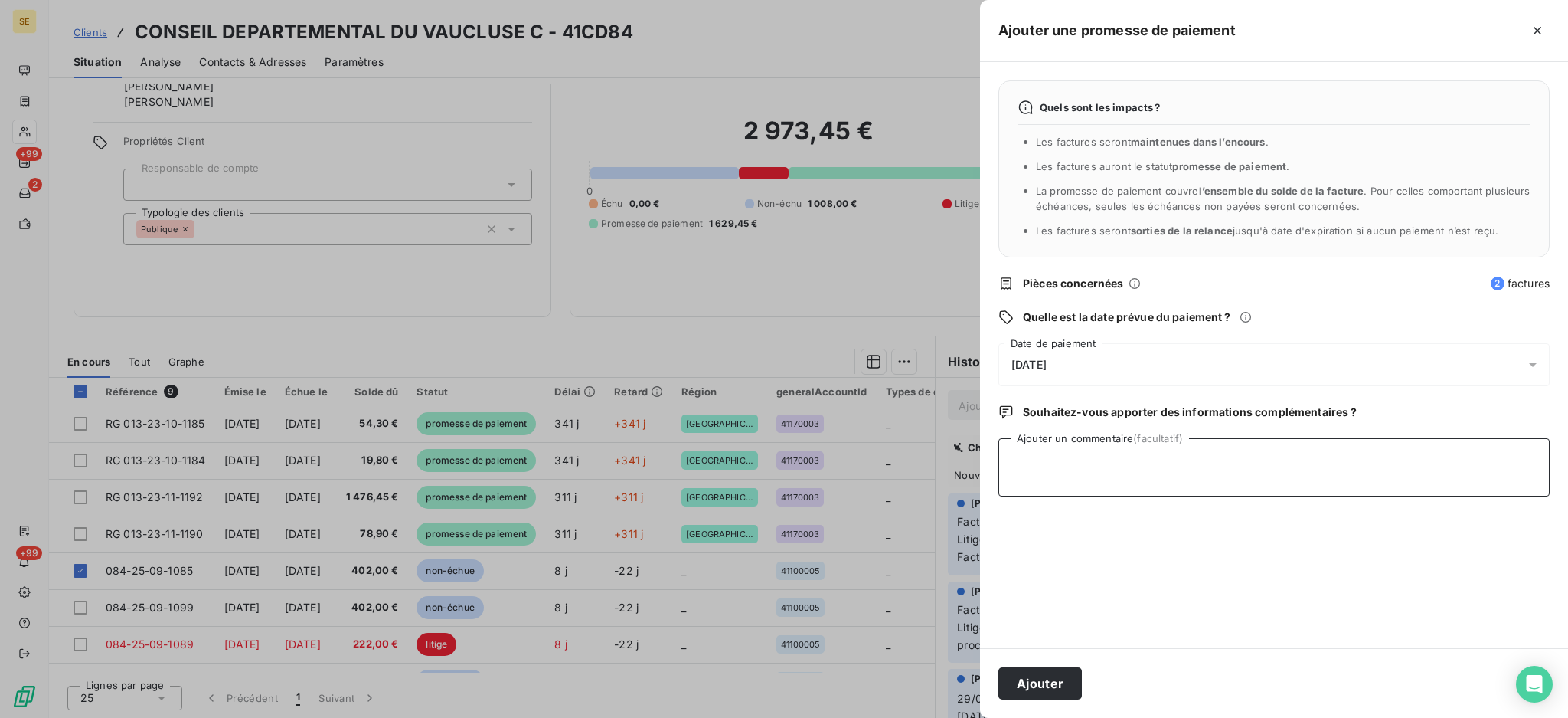
paste textarea "TDB - Virt reçu le 07/10"
type textarea "TDB - Virt reçu le 07/10"
click at [1045, 694] on button "Ajouter" at bounding box center [1040, 683] width 83 height 32
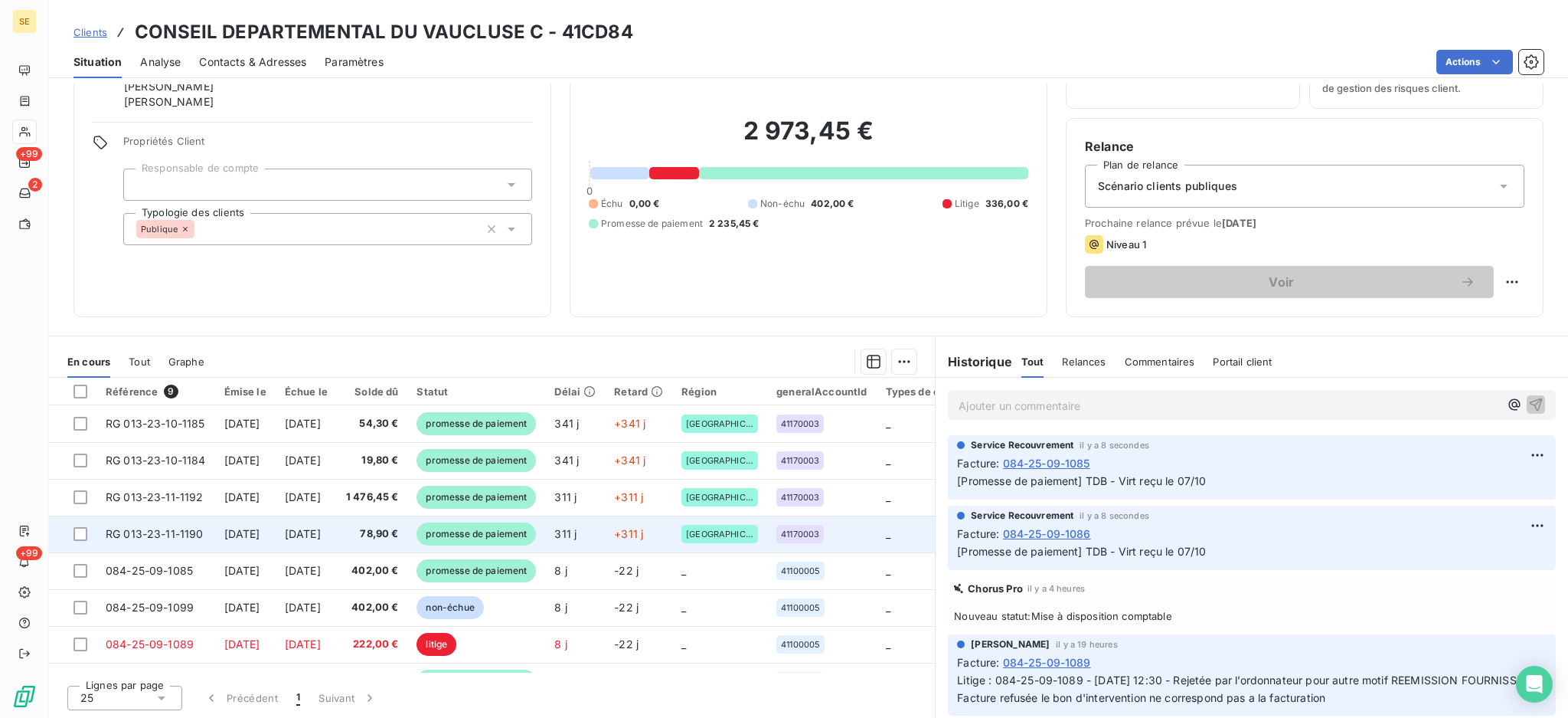
scroll to position [69, 0]
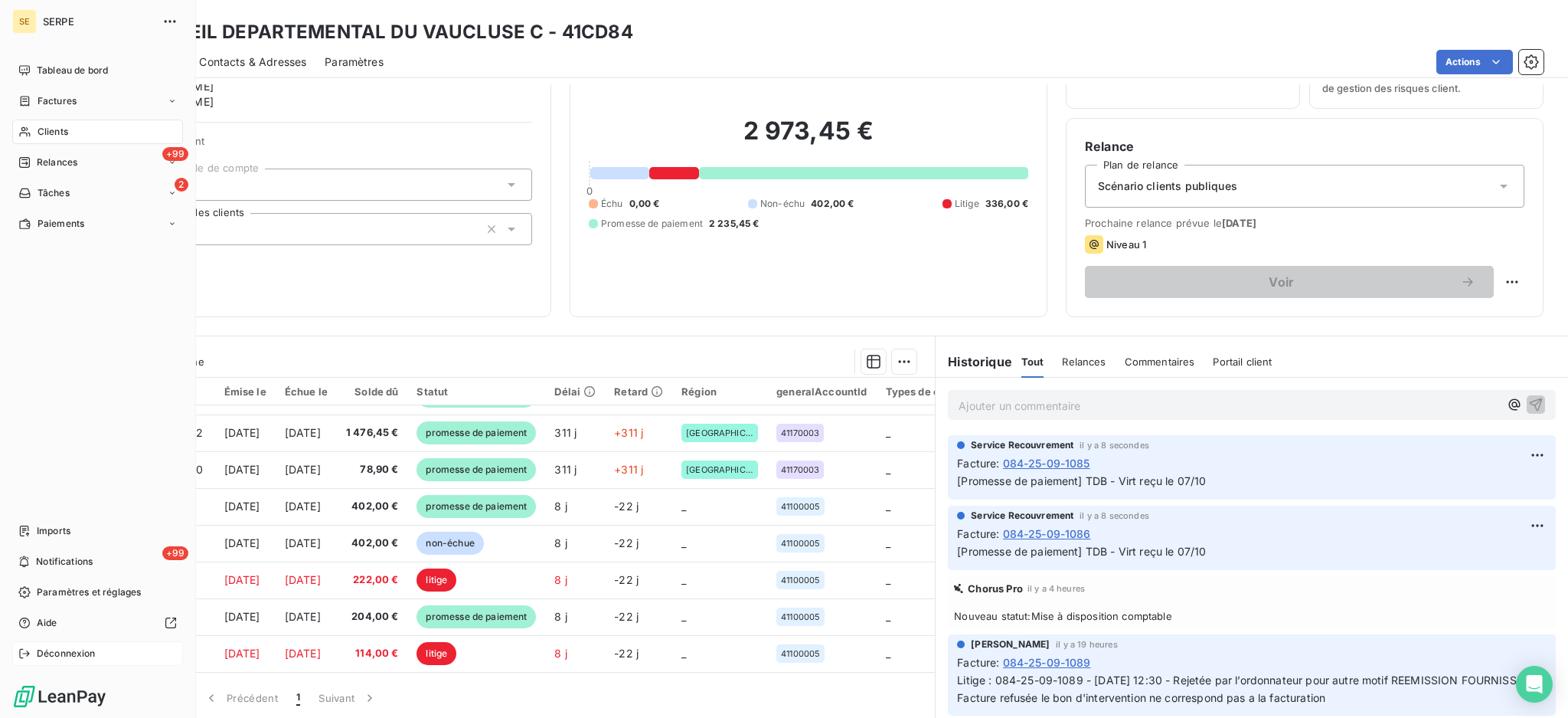
click at [56, 653] on span "Déconnexion" at bounding box center [66, 654] width 59 height 14
